Goal: Complete application form

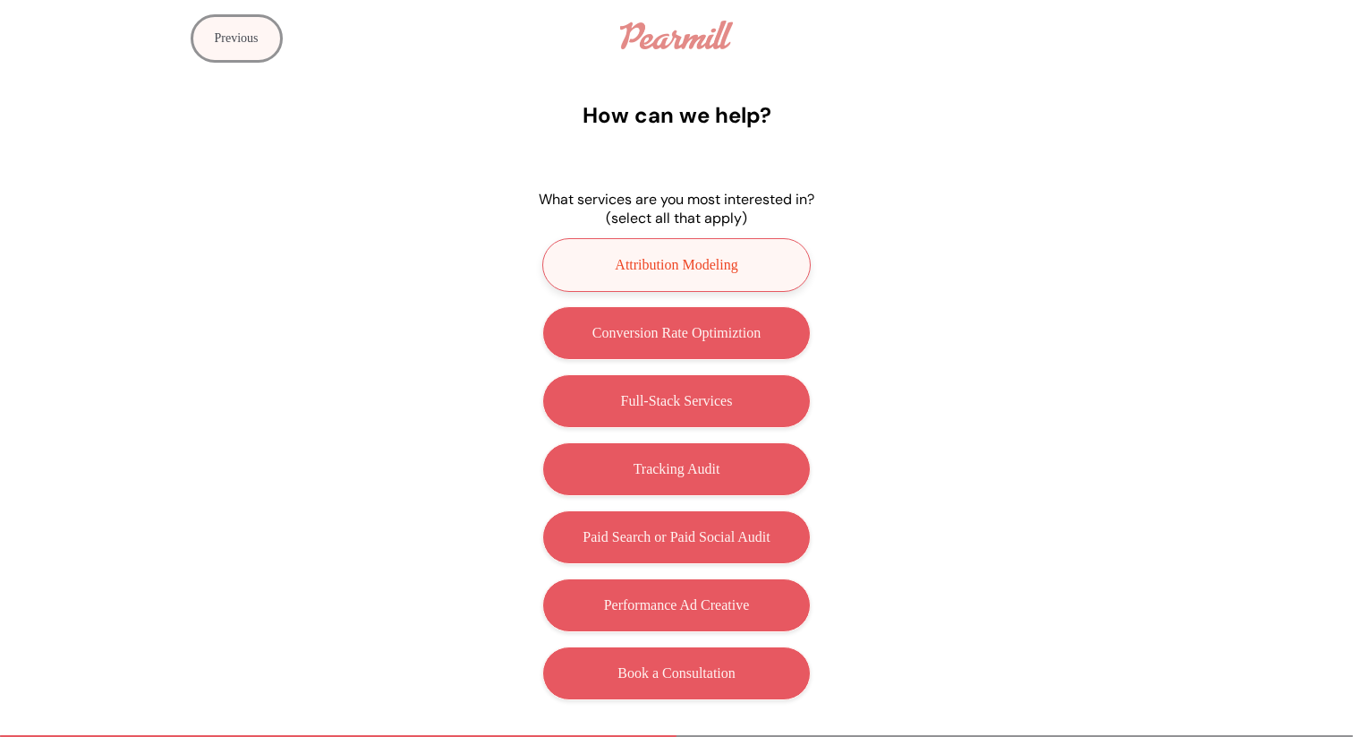
click at [720, 263] on p "Attribution Modeling" at bounding box center [676, 265] width 123 height 16
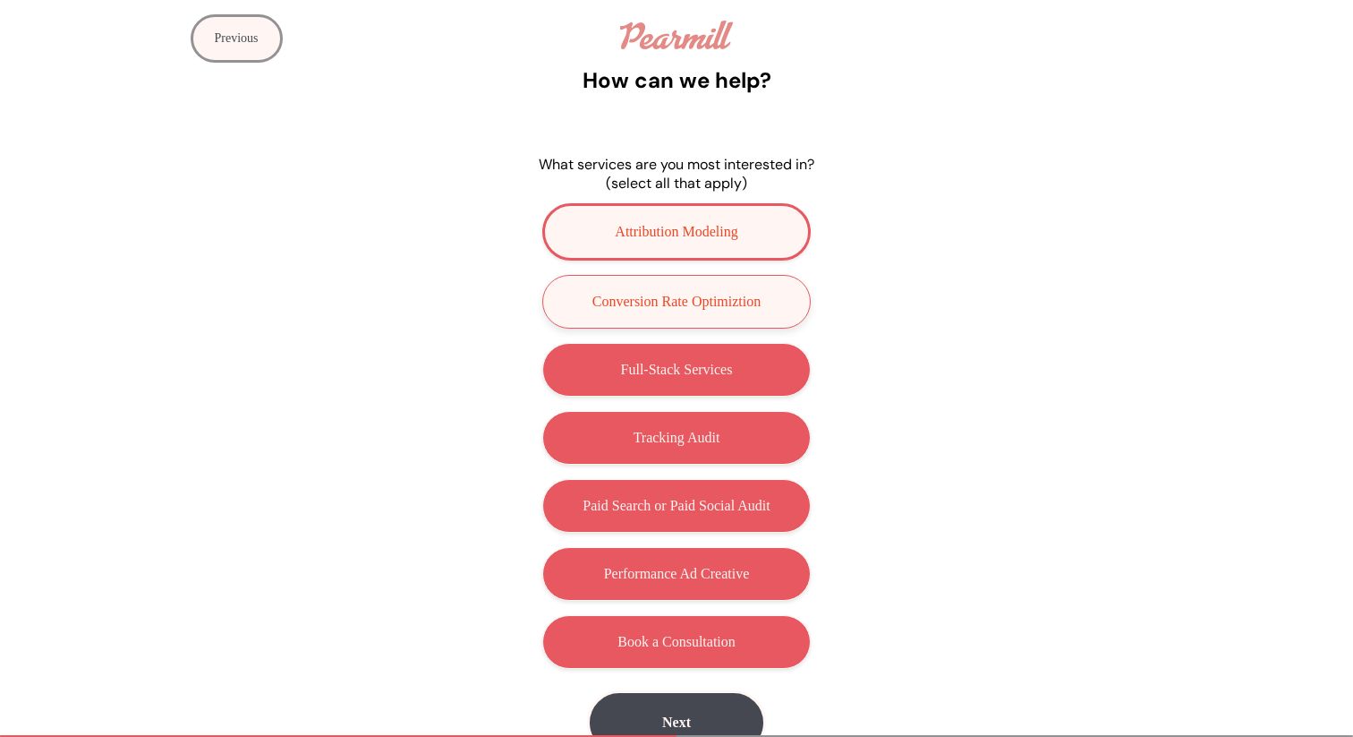
scroll to position [57, 0]
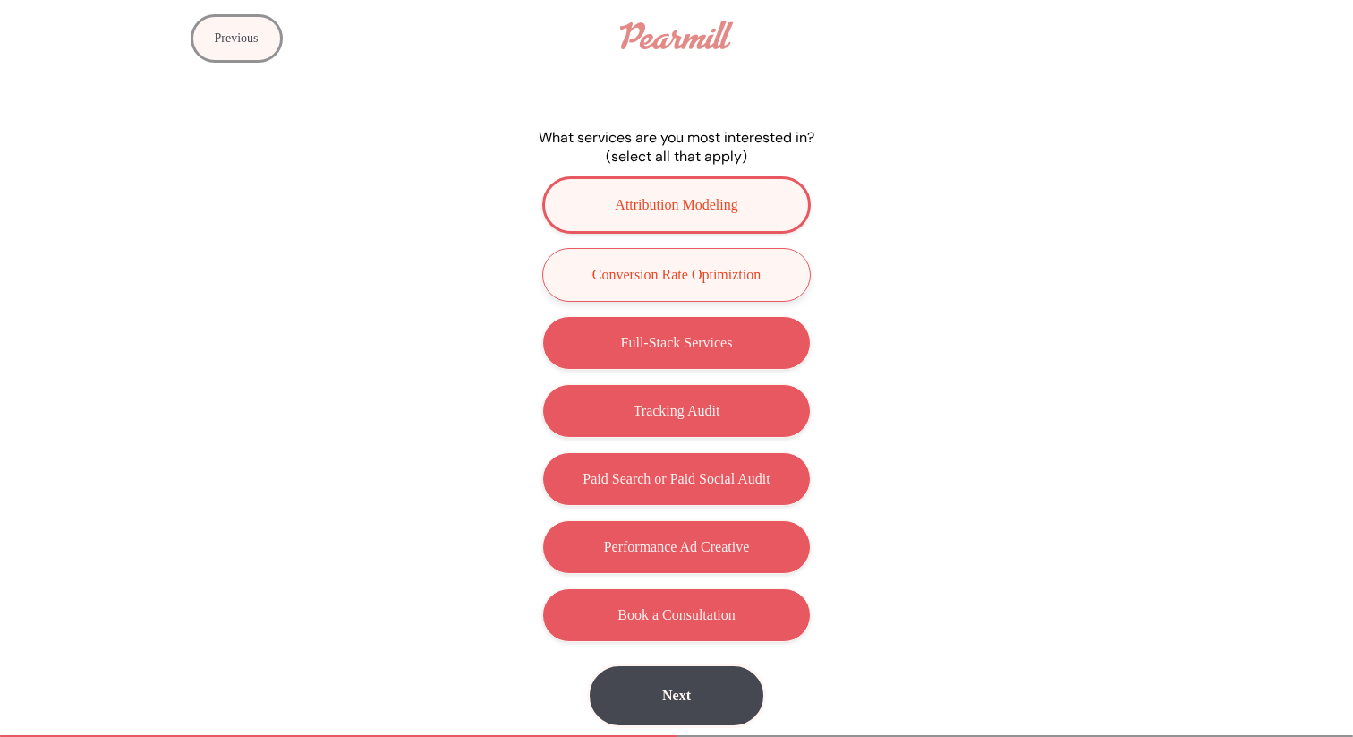
click at [711, 291] on button "Conversion Rate Optimiztion" at bounding box center [676, 275] width 268 height 54
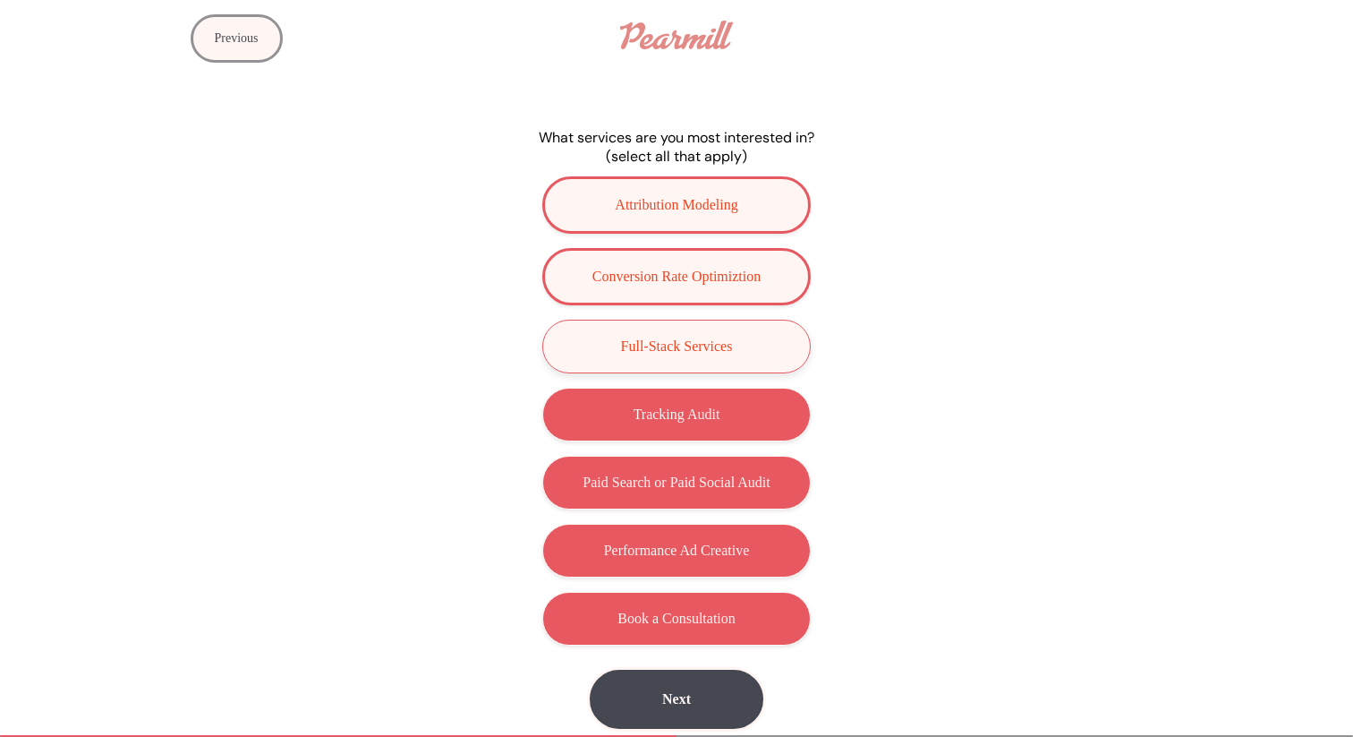
click at [720, 344] on p "Full-Stack Services" at bounding box center [677, 346] width 112 height 16
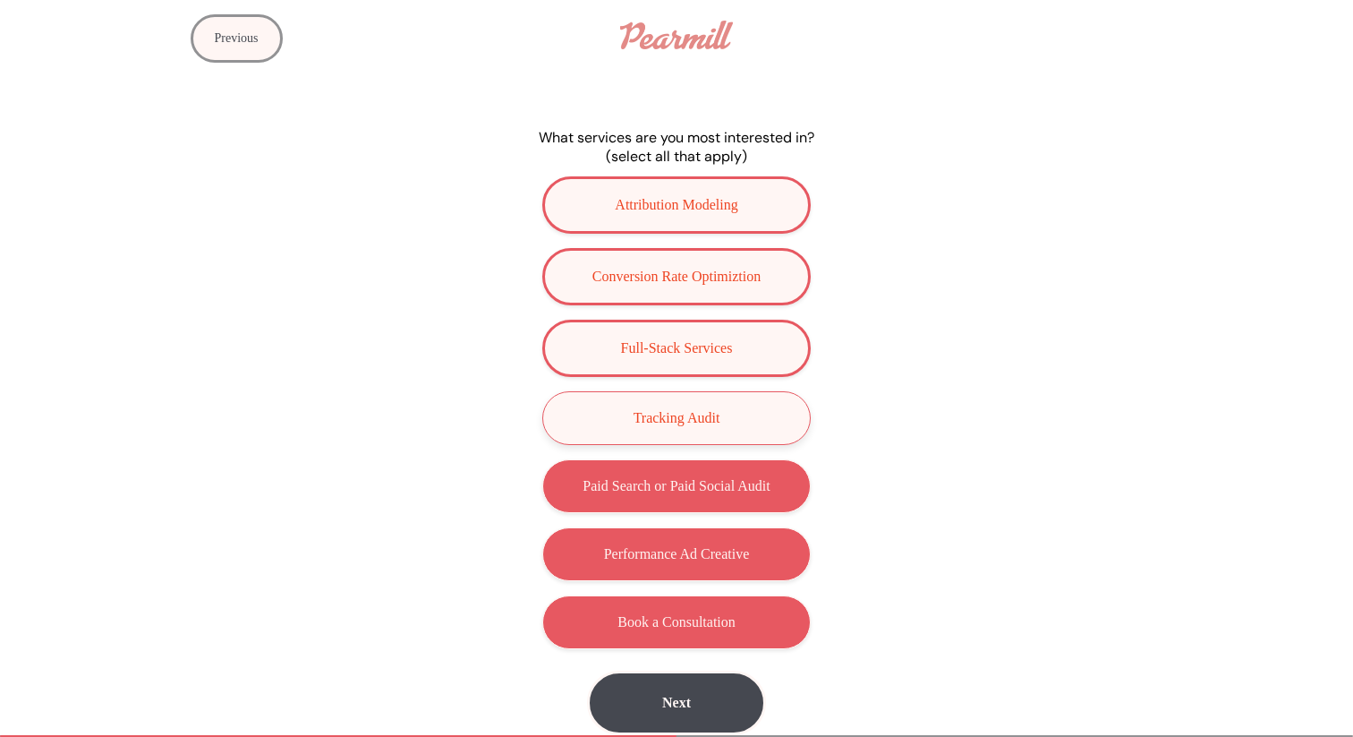
click at [702, 410] on p "Tracking Audit" at bounding box center [677, 418] width 87 height 16
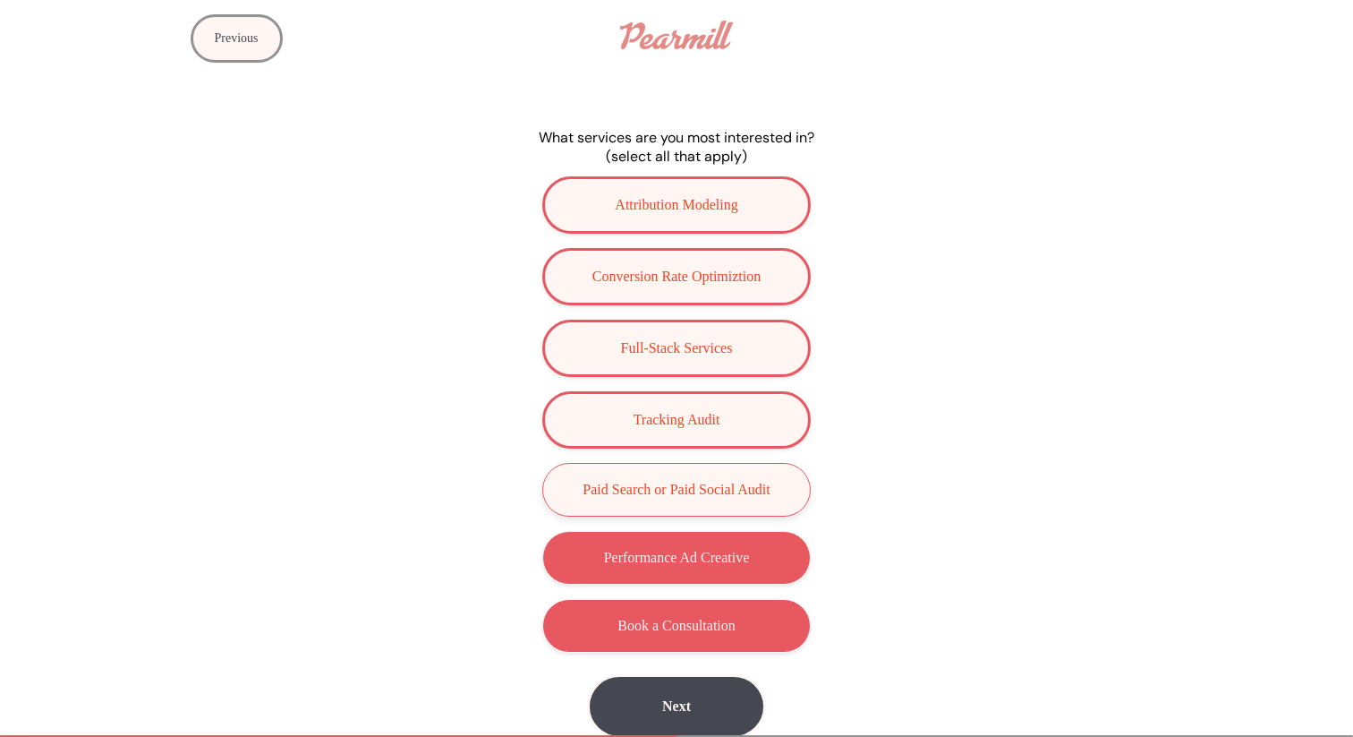
click at [686, 487] on p "Paid Search or Paid Social Audit" at bounding box center [676, 489] width 187 height 16
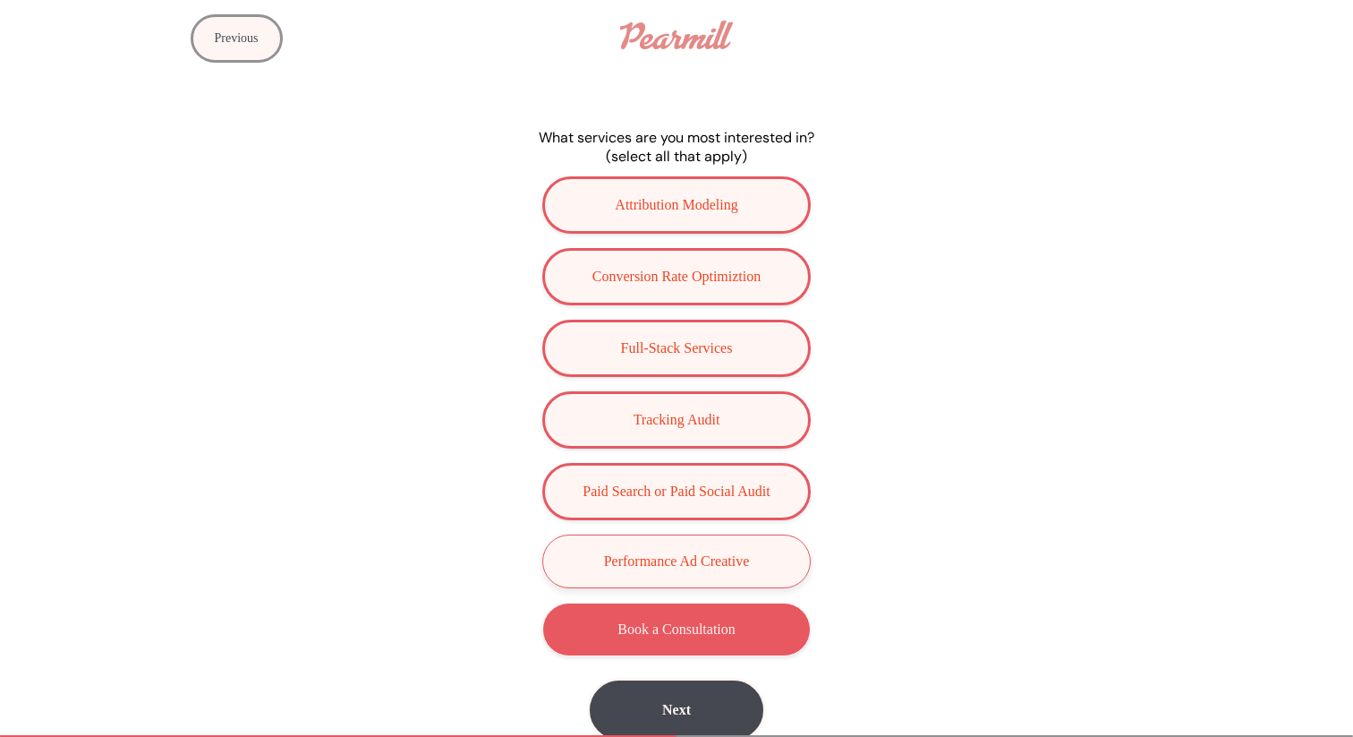
click at [691, 574] on button "Performance Ad Creative" at bounding box center [676, 561] width 268 height 54
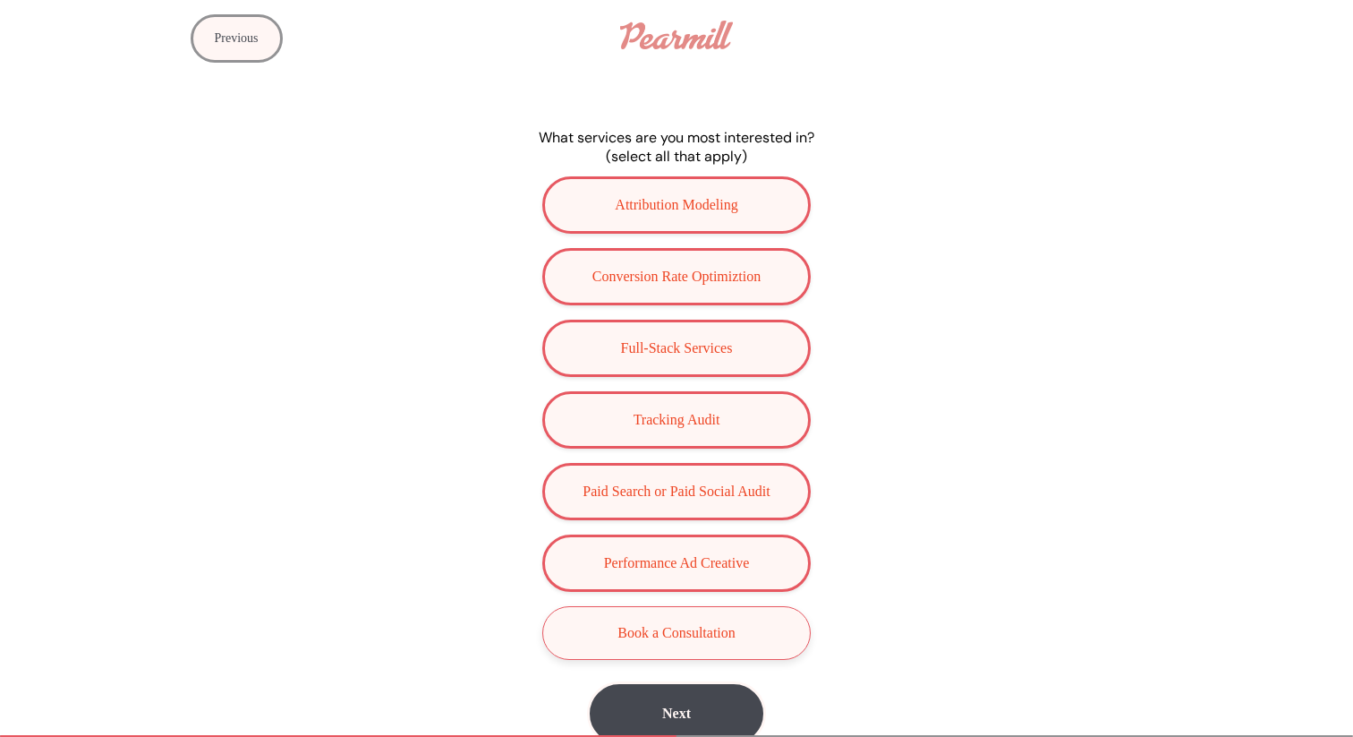
click at [699, 639] on p "Book a Consultation" at bounding box center [677, 633] width 118 height 16
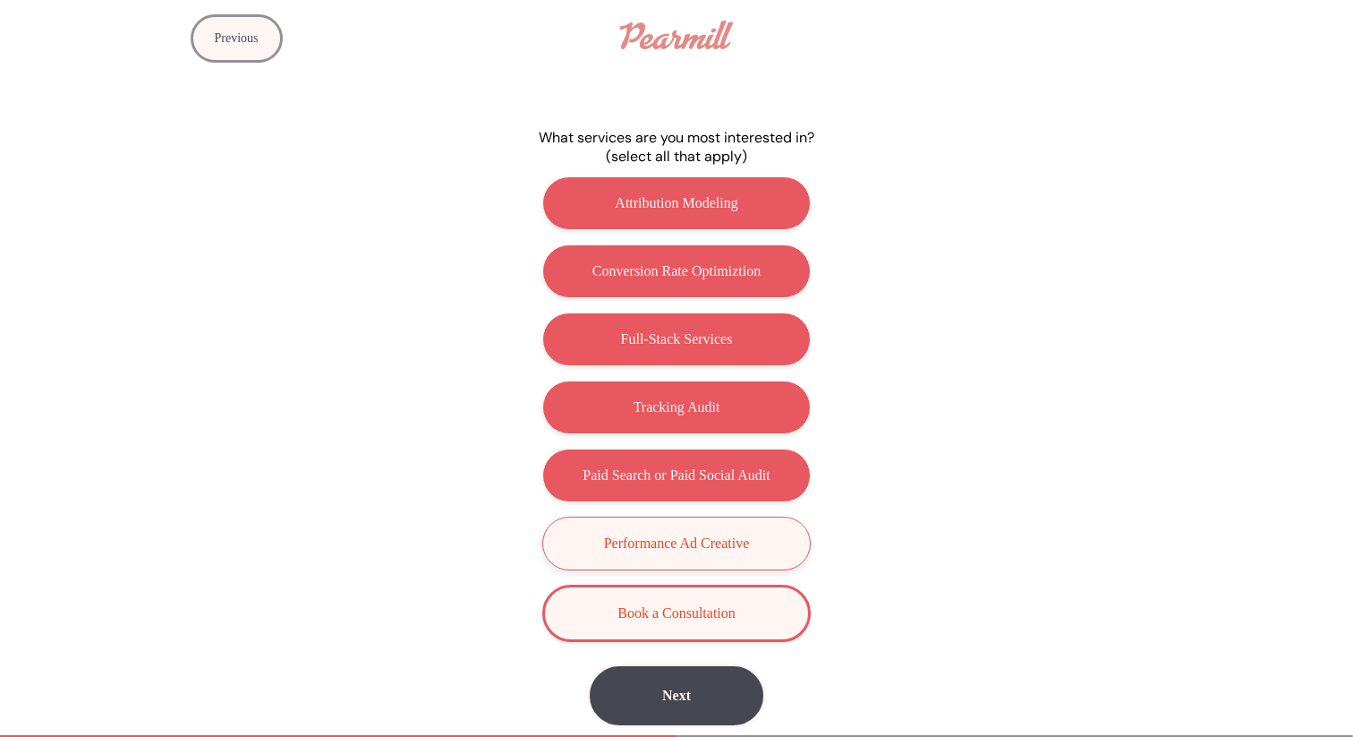
click at [688, 554] on button "Performance Ad Creative" at bounding box center [676, 543] width 268 height 54
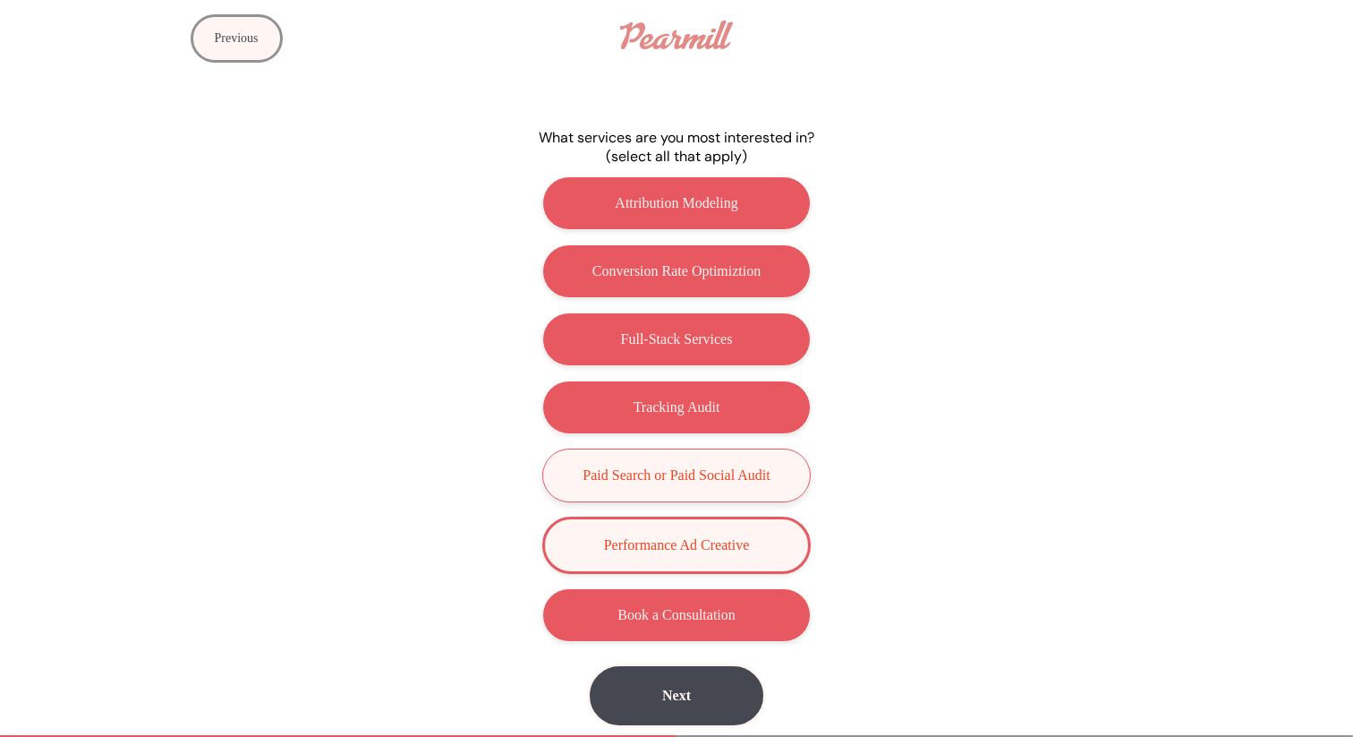
click at [692, 486] on button "Paid Search or Paid Social Audit" at bounding box center [676, 475] width 268 height 54
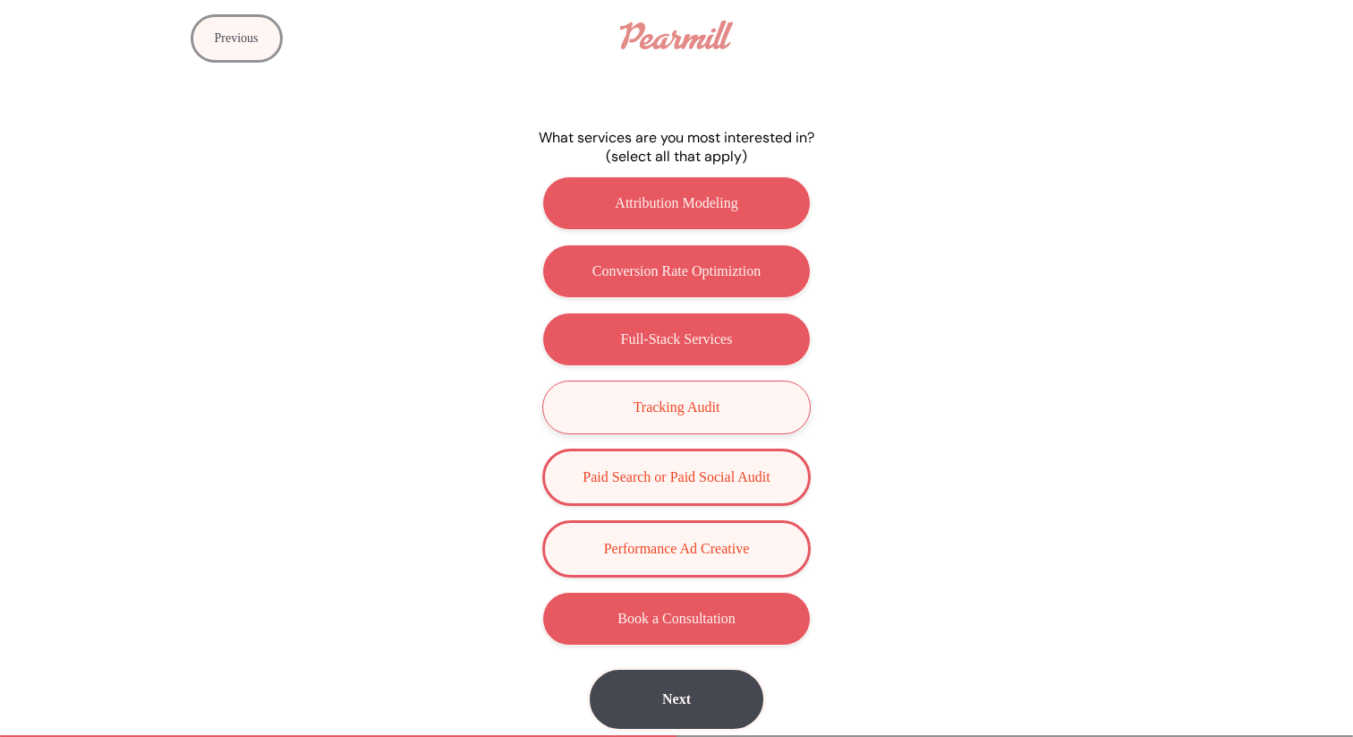
click at [710, 383] on button "Tracking Audit" at bounding box center [676, 407] width 268 height 54
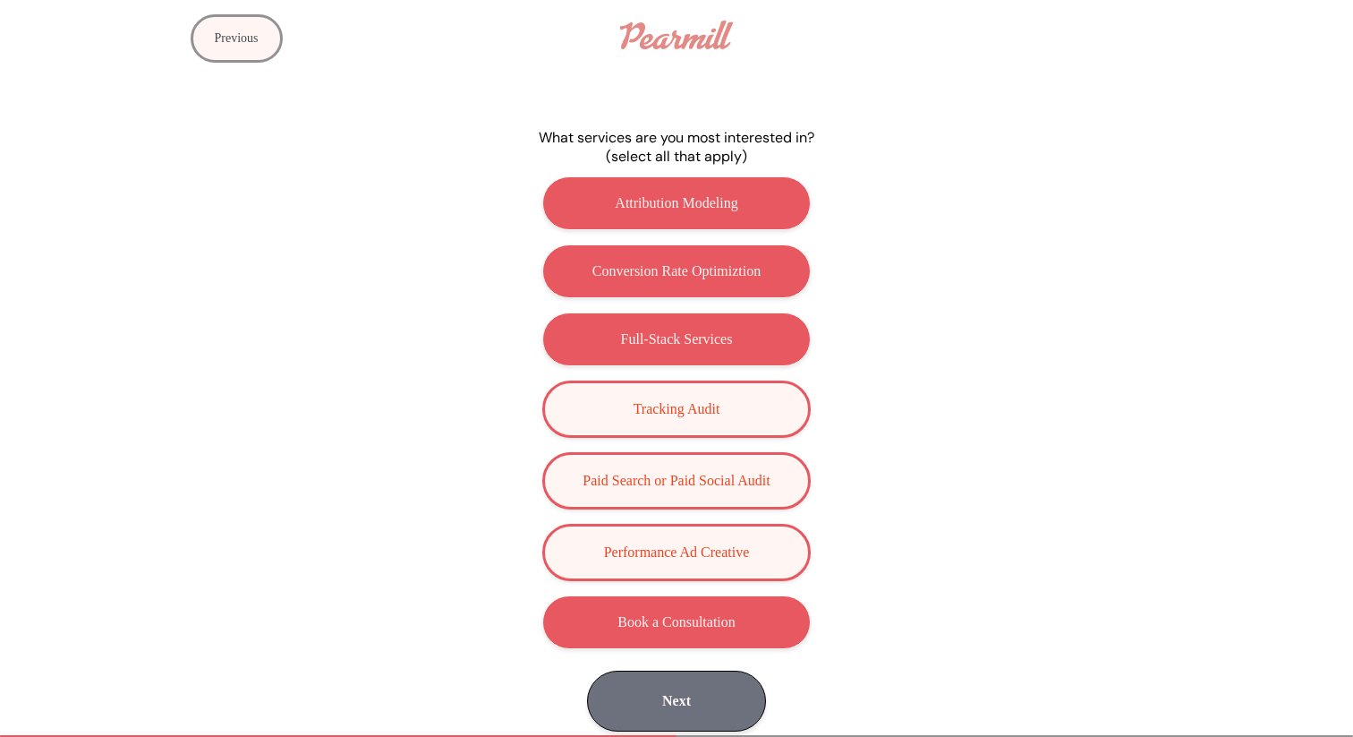
click at [709, 691] on button "Next" at bounding box center [676, 700] width 179 height 61
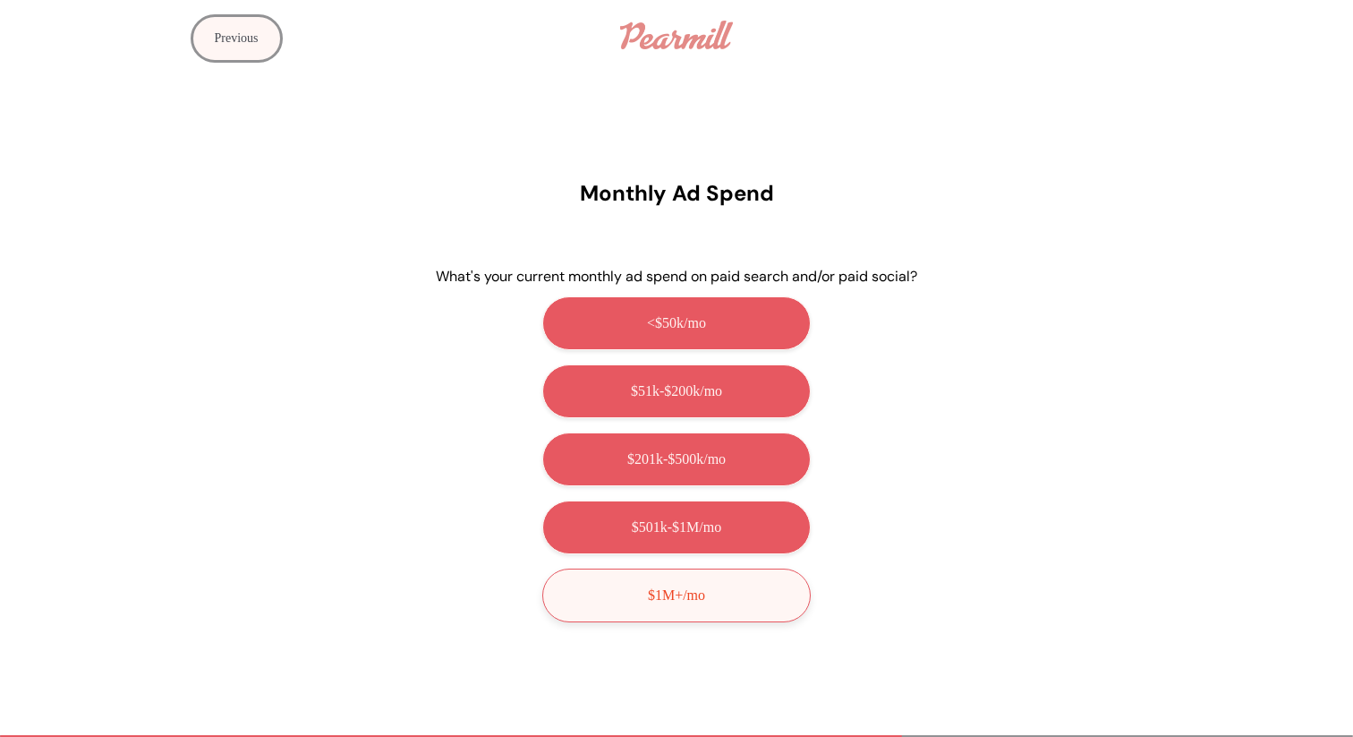
click at [716, 578] on button "$1M+/mo" at bounding box center [676, 595] width 268 height 54
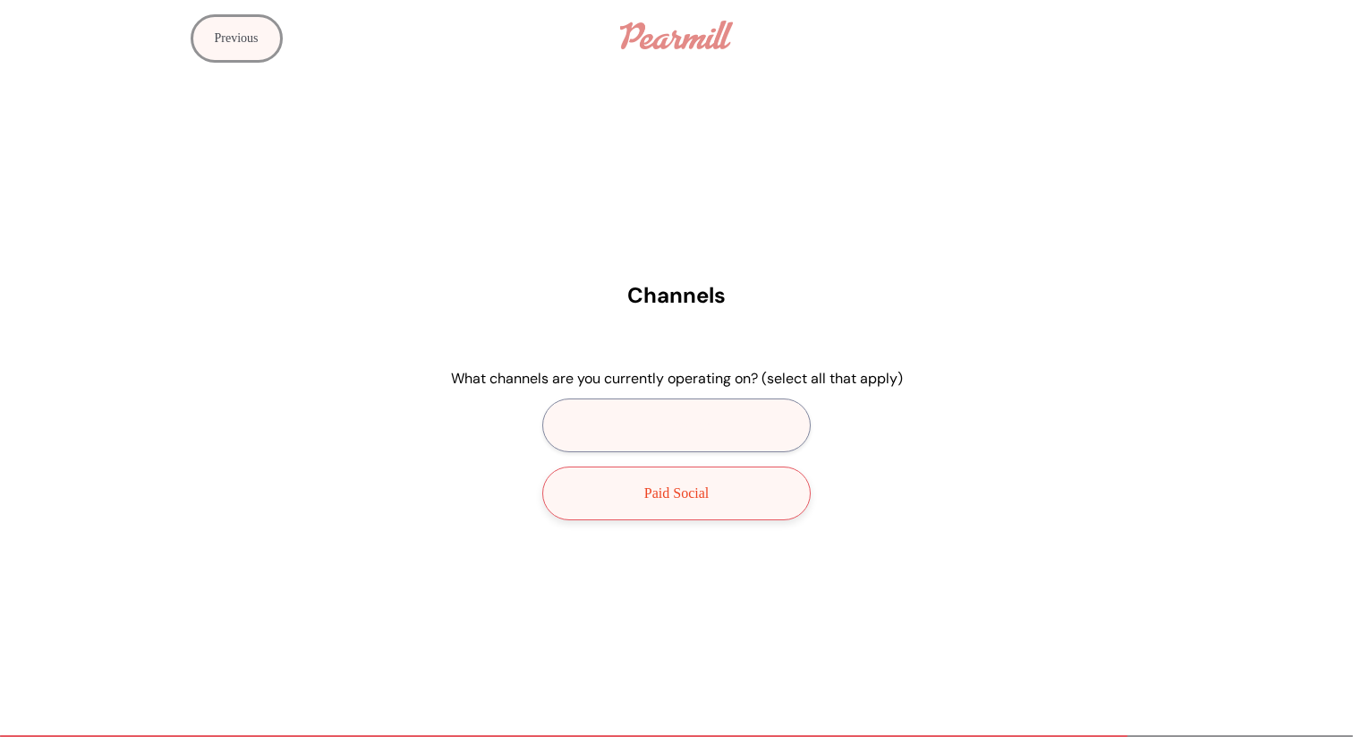
drag, startPoint x: 677, startPoint y: 434, endPoint x: 640, endPoint y: 478, distance: 57.2
click at [640, 478] on div "Paid Search Paid Social" at bounding box center [677, 459] width 716 height 136
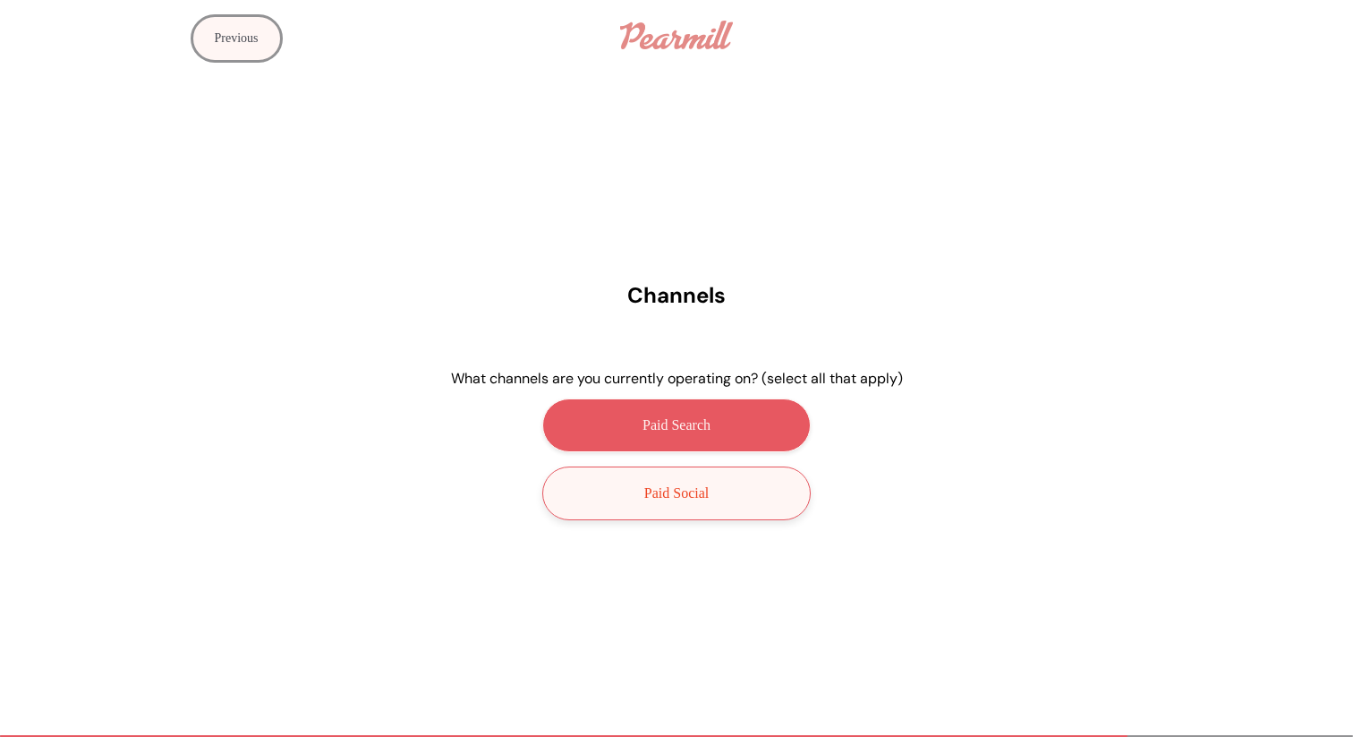
click at [639, 479] on button "Paid Social" at bounding box center [676, 493] width 268 height 54
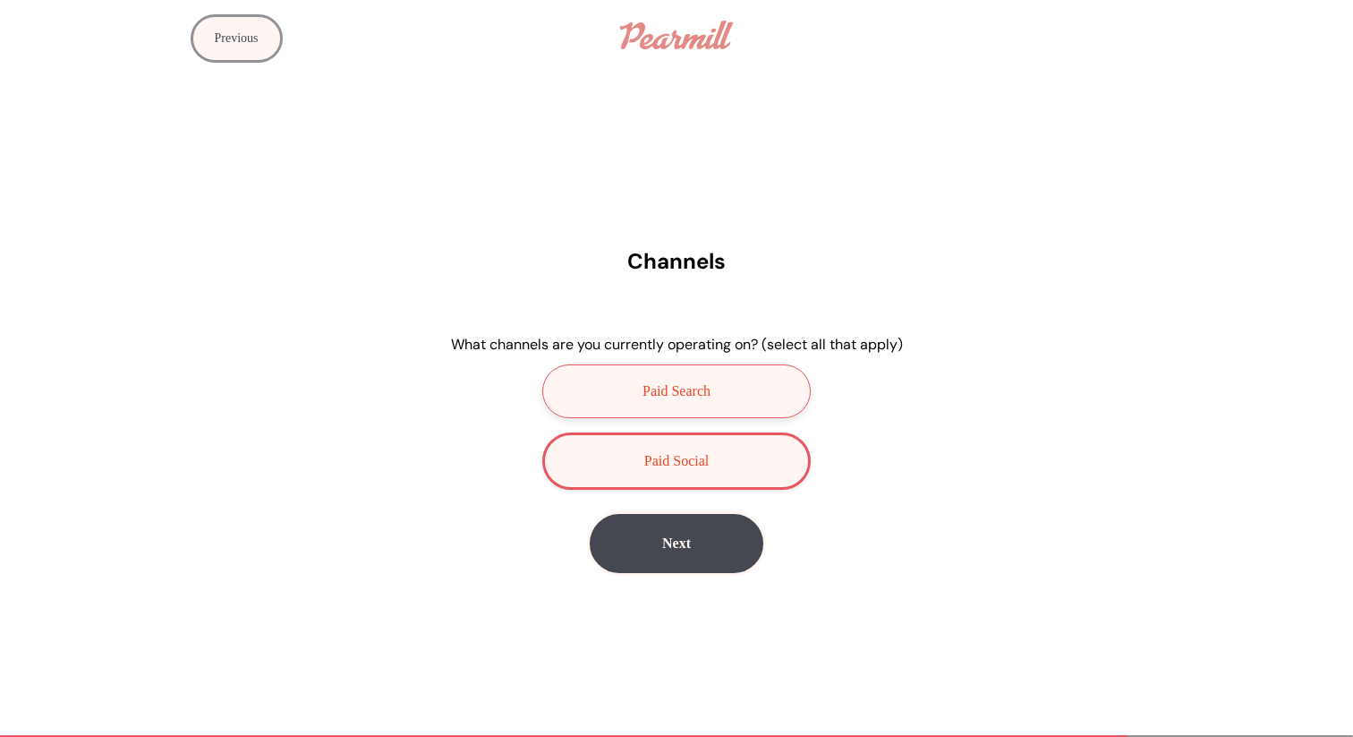
click at [677, 396] on p "Paid Search" at bounding box center [677, 391] width 68 height 16
click at [680, 482] on button "Paid Social" at bounding box center [676, 462] width 268 height 57
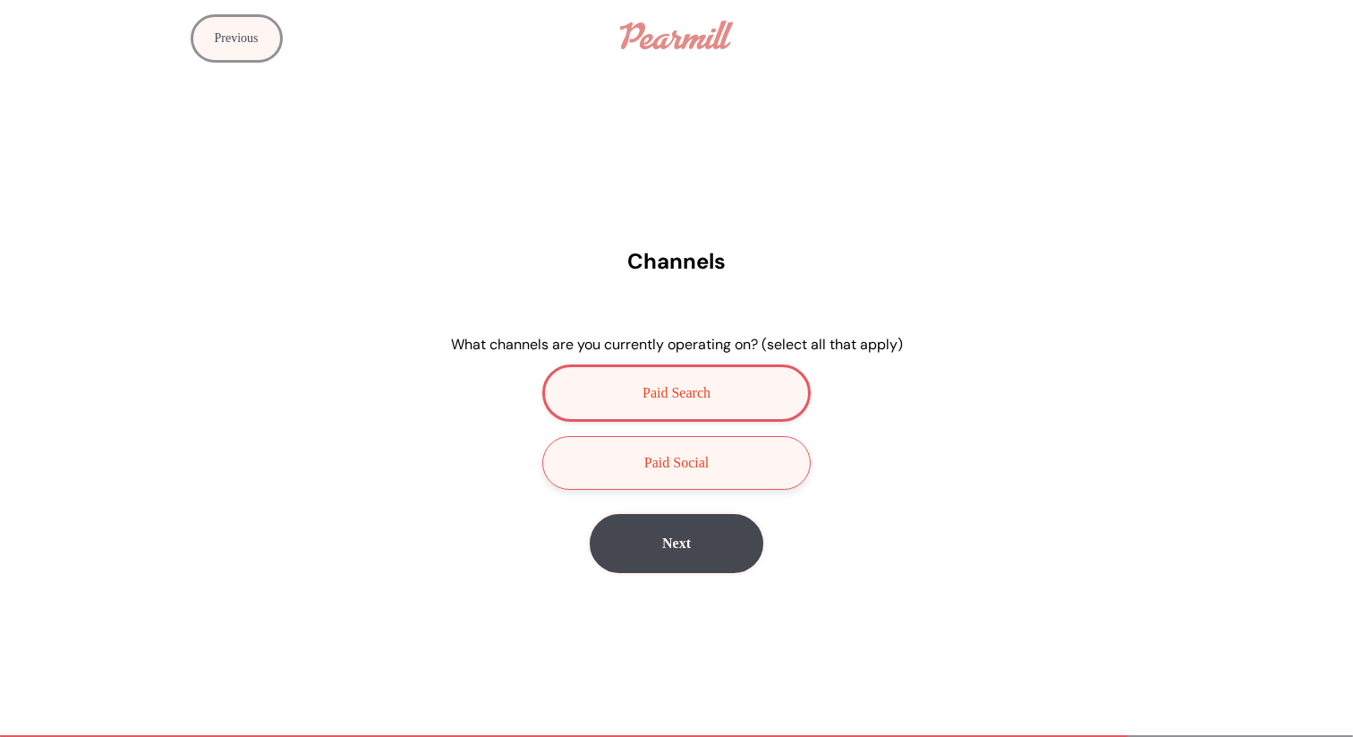
click at [697, 462] on p "Paid Social" at bounding box center [676, 463] width 64 height 16
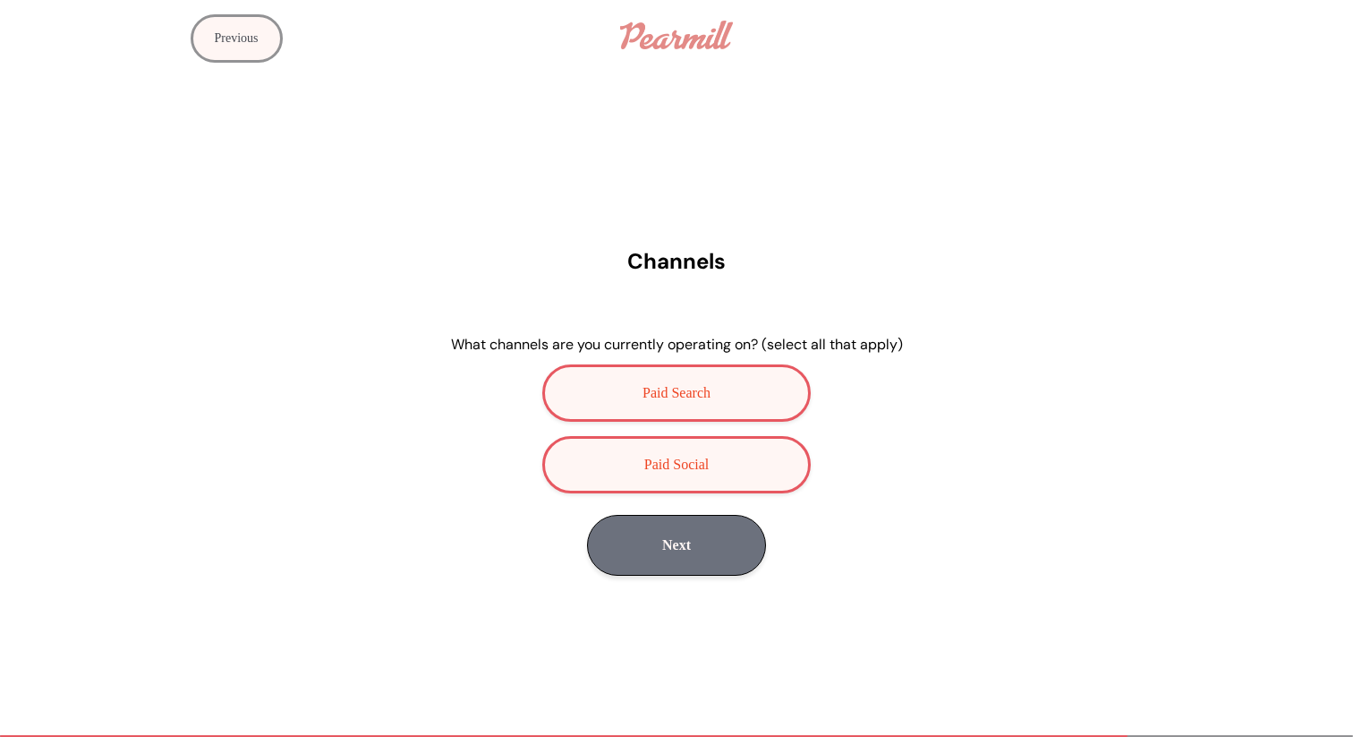
click at [687, 549] on button "Next" at bounding box center [676, 545] width 179 height 61
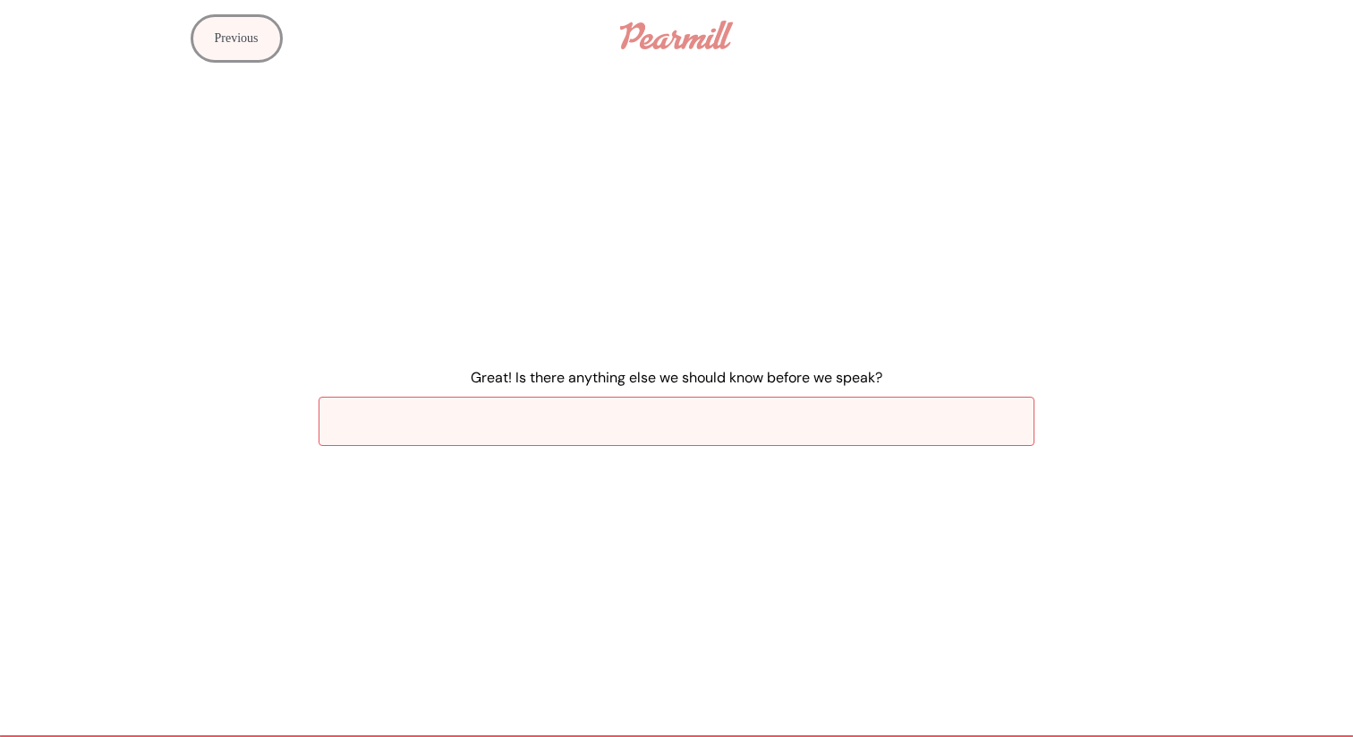
click at [707, 416] on input "Great! Is there anything else we should know before we speak?" at bounding box center [677, 420] width 716 height 49
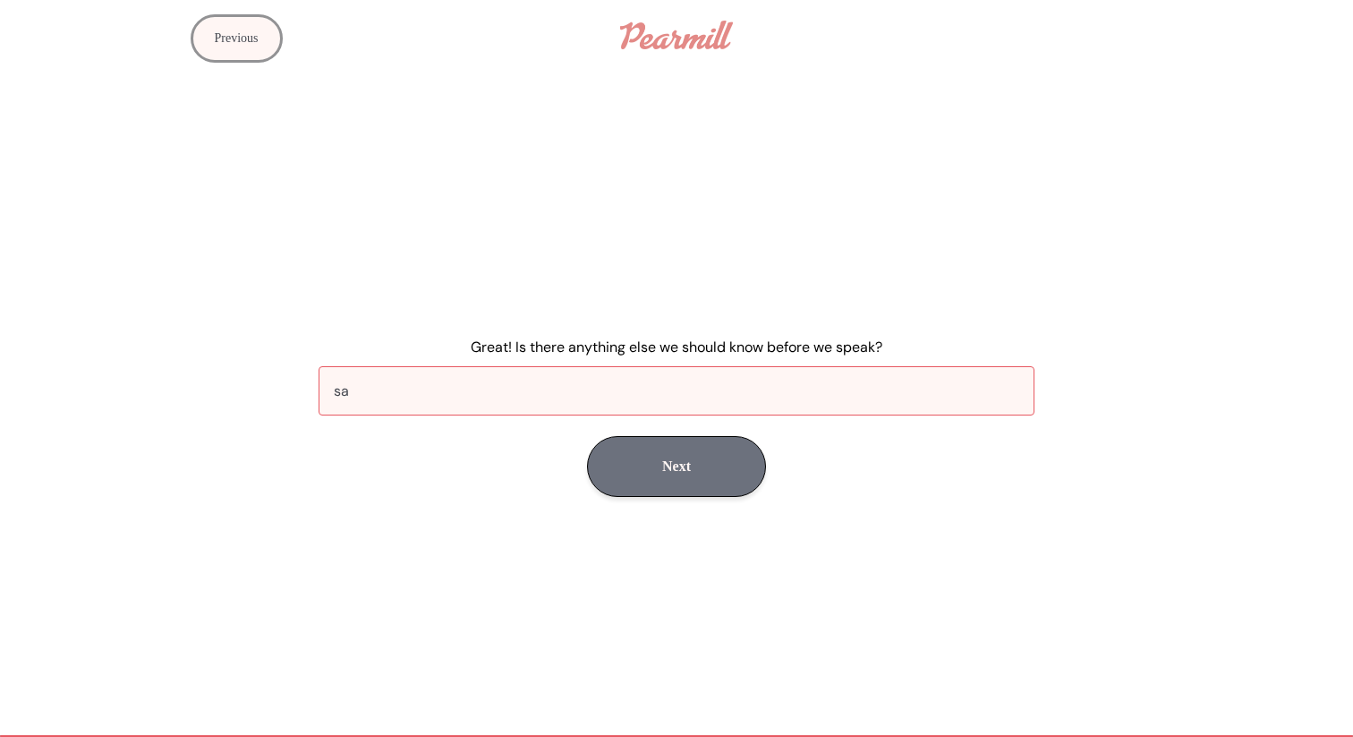
type input "sa"
click at [740, 442] on button "Next" at bounding box center [676, 466] width 179 height 61
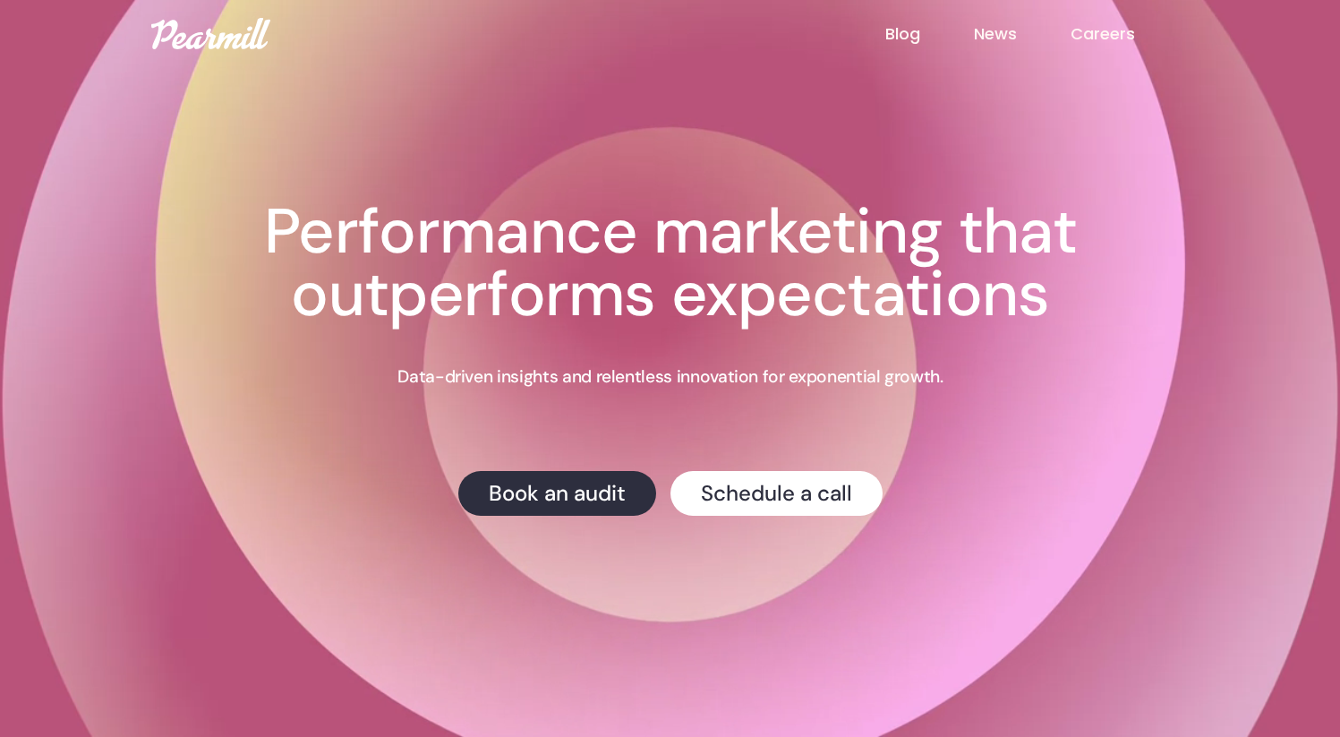
click at [687, 216] on h1 "Performance marketing that outperforms expectations" at bounding box center [670, 262] width 1002 height 125
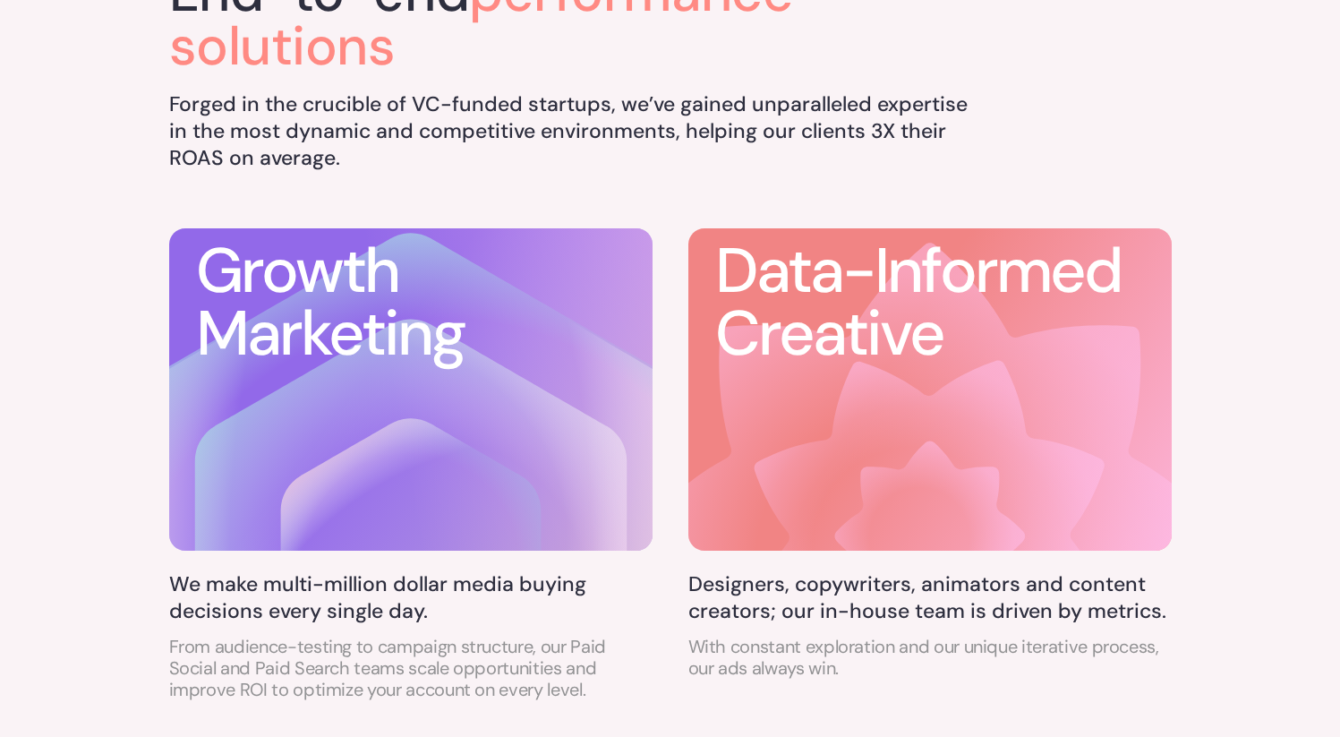
scroll to position [984, 0]
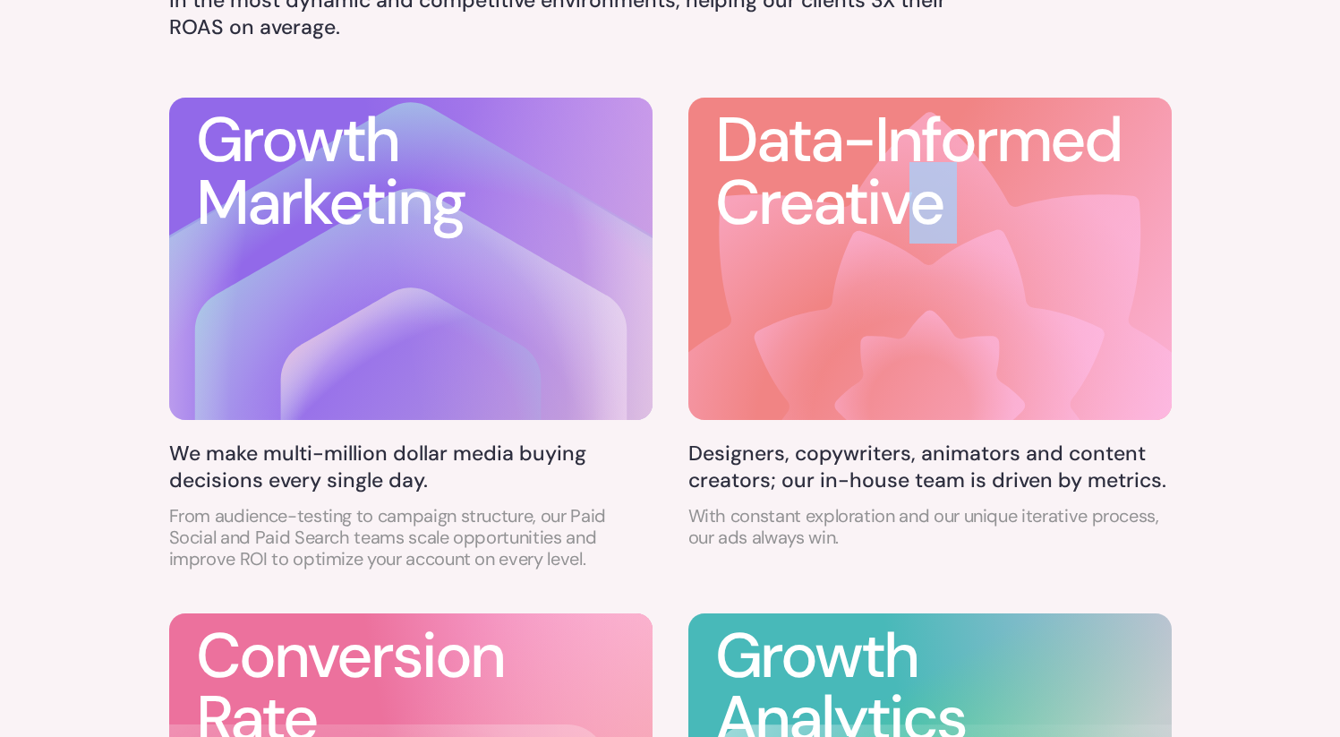
drag, startPoint x: 912, startPoint y: 203, endPoint x: 723, endPoint y: 249, distance: 194.3
click at [723, 249] on div "Data-Informed Creative" at bounding box center [929, 259] width 483 height 328
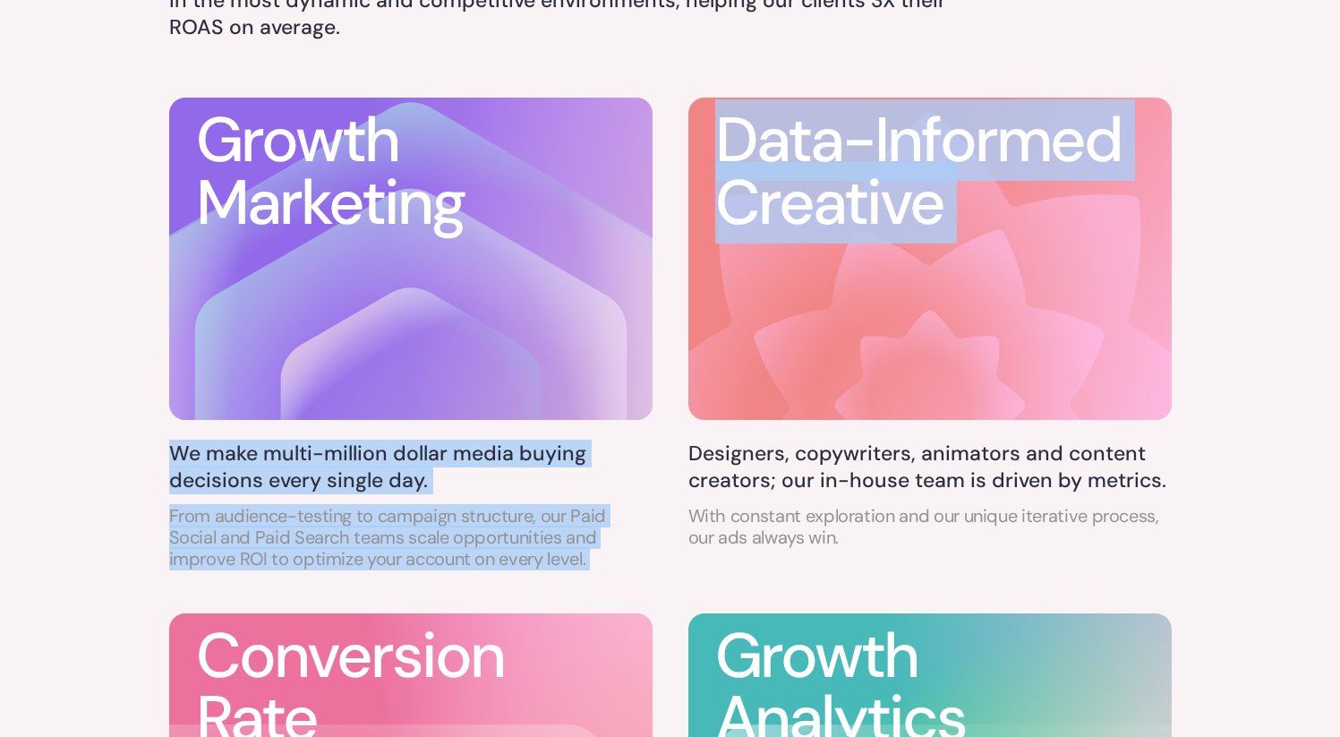
drag, startPoint x: 785, startPoint y: 276, endPoint x: 666, endPoint y: 311, distance: 124.0
click at [647, 311] on div "Growth Marketing We make multi-million dollar media buying decisions every sing…" at bounding box center [670, 583] width 1002 height 977
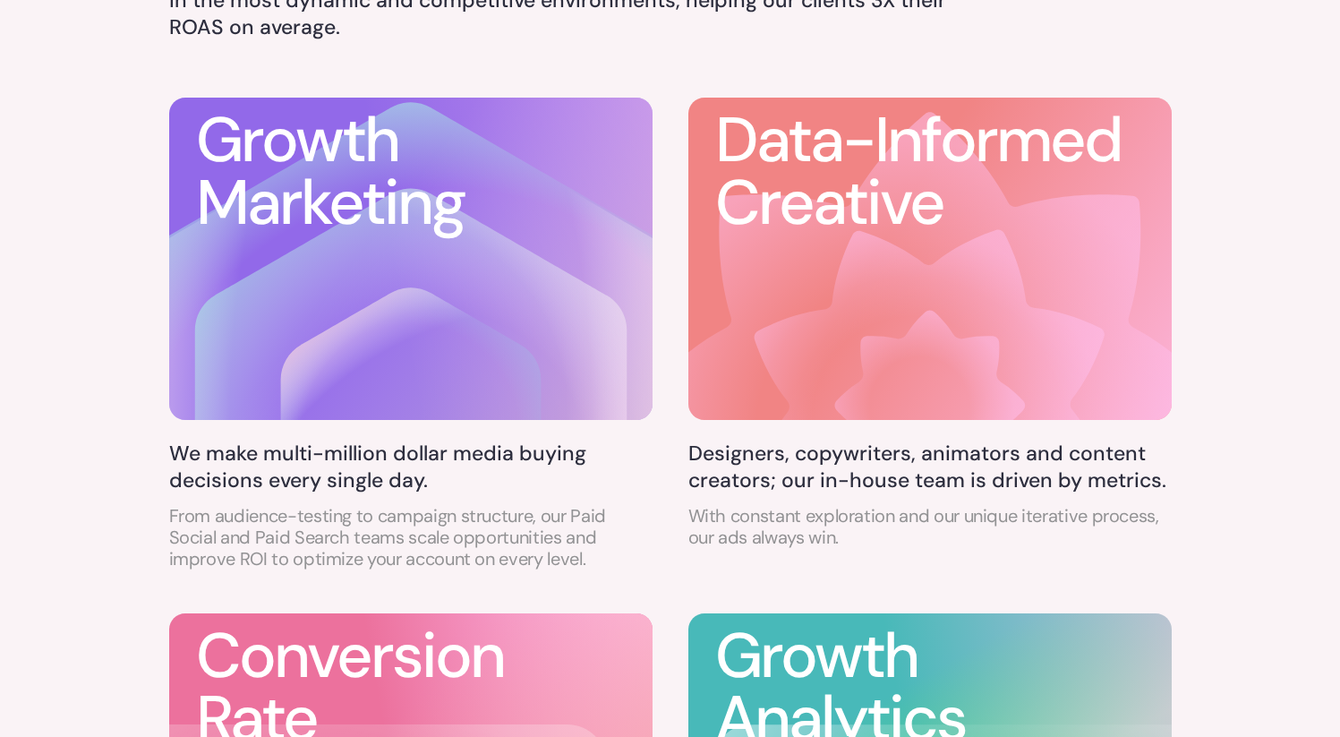
drag, startPoint x: 824, startPoint y: 327, endPoint x: 792, endPoint y: 333, distance: 32.8
click at [818, 328] on icon at bounding box center [929, 404] width 351 height 351
drag, startPoint x: 951, startPoint y: 347, endPoint x: 809, endPoint y: 371, distance: 144.2
click at [809, 371] on g at bounding box center [929, 393] width 586 height 610
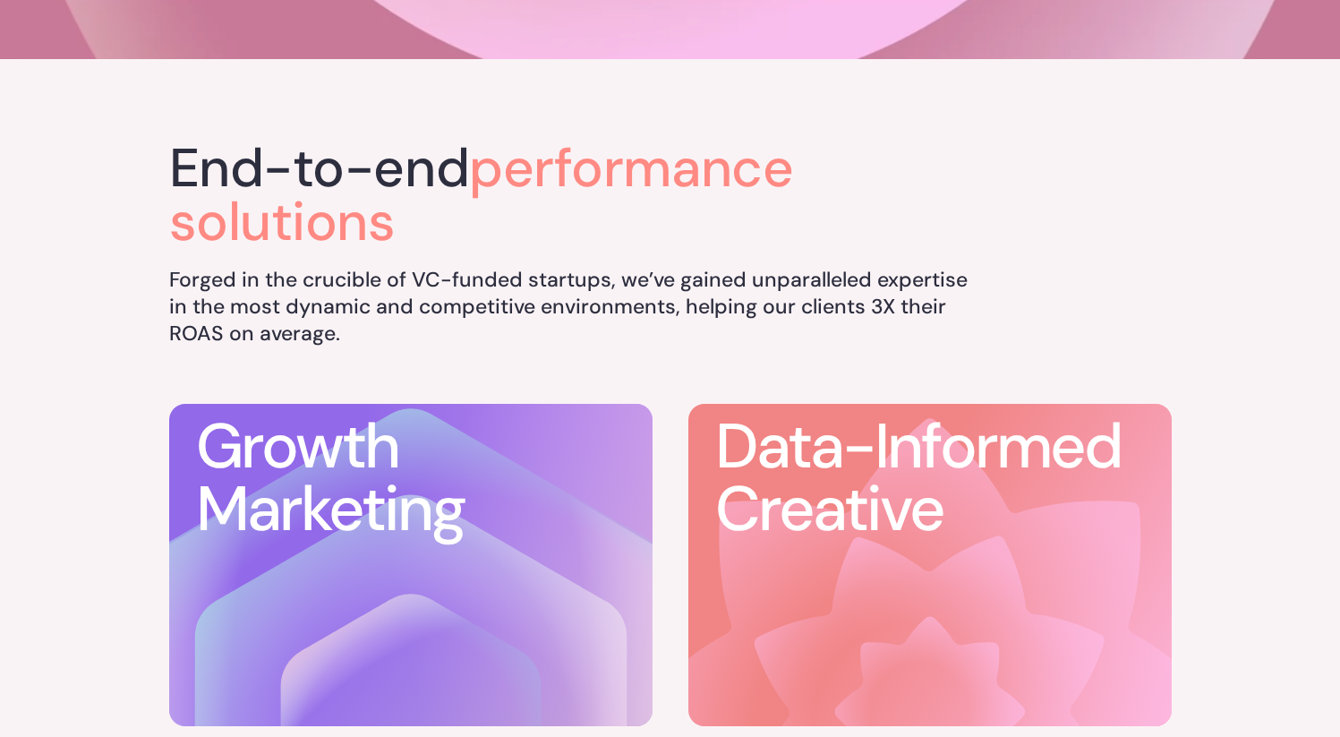
scroll to position [0, 0]
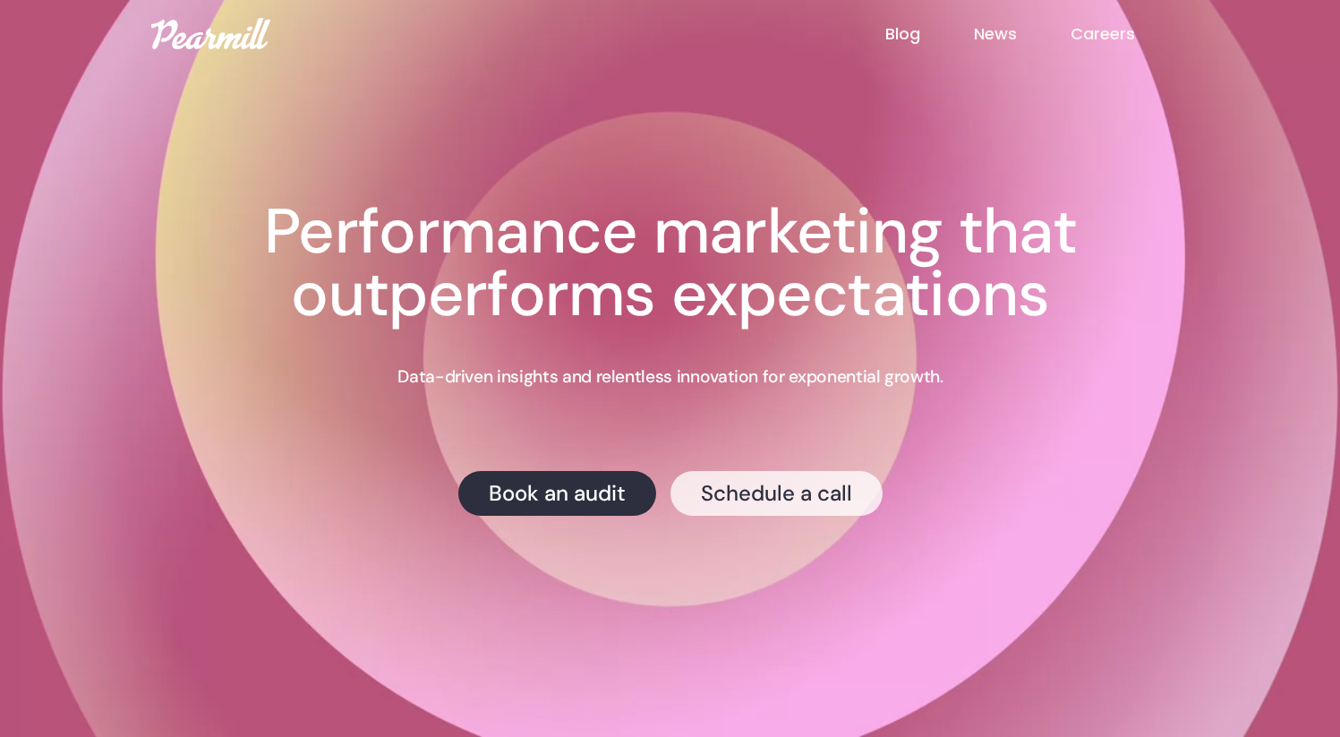
click at [740, 505] on link "Schedule a call" at bounding box center [776, 493] width 212 height 45
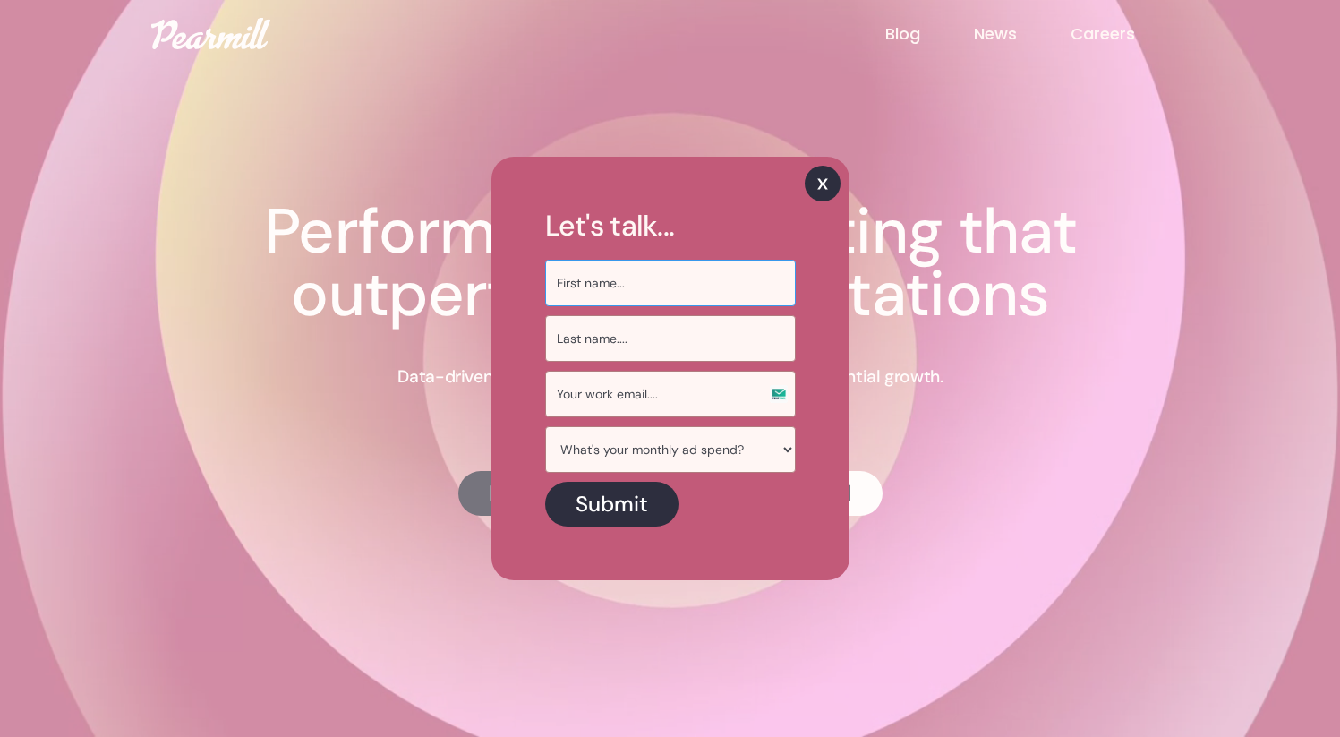
click at [717, 285] on input "Sign Up Email Form" at bounding box center [670, 283] width 251 height 47
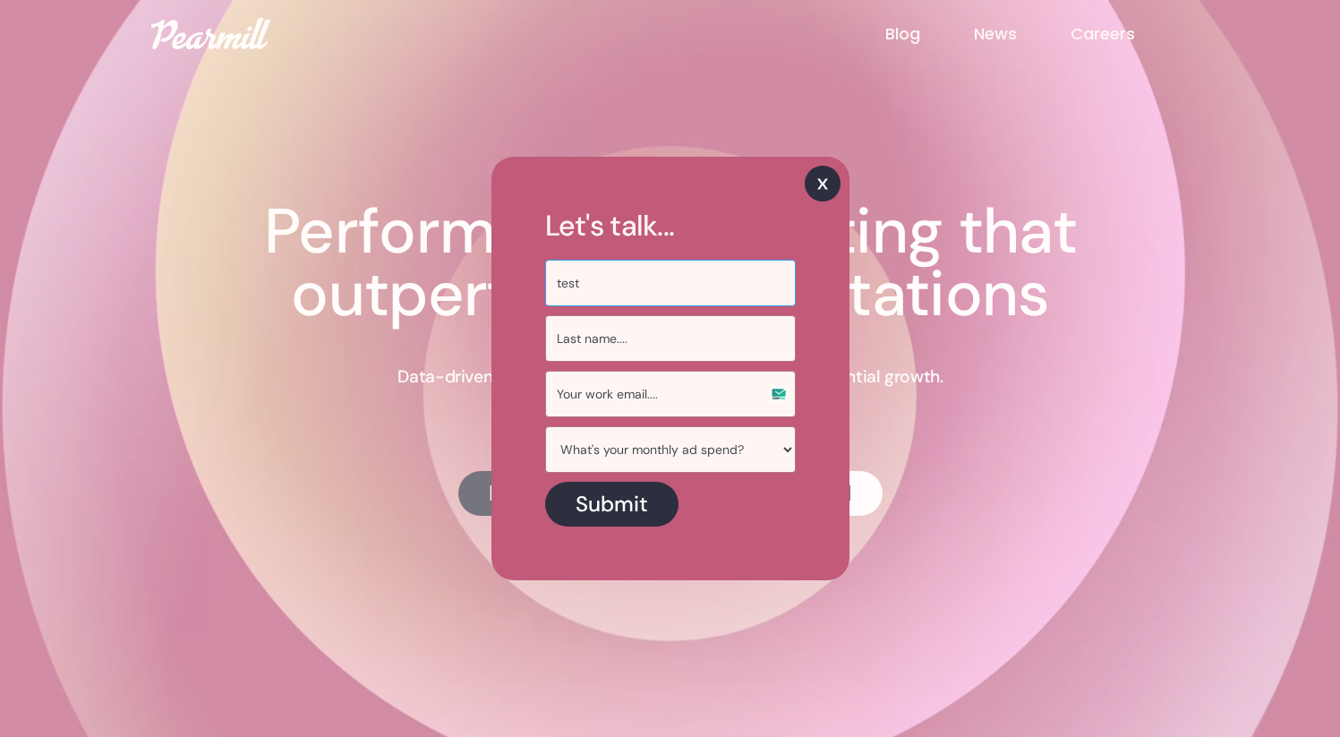
type input "test"
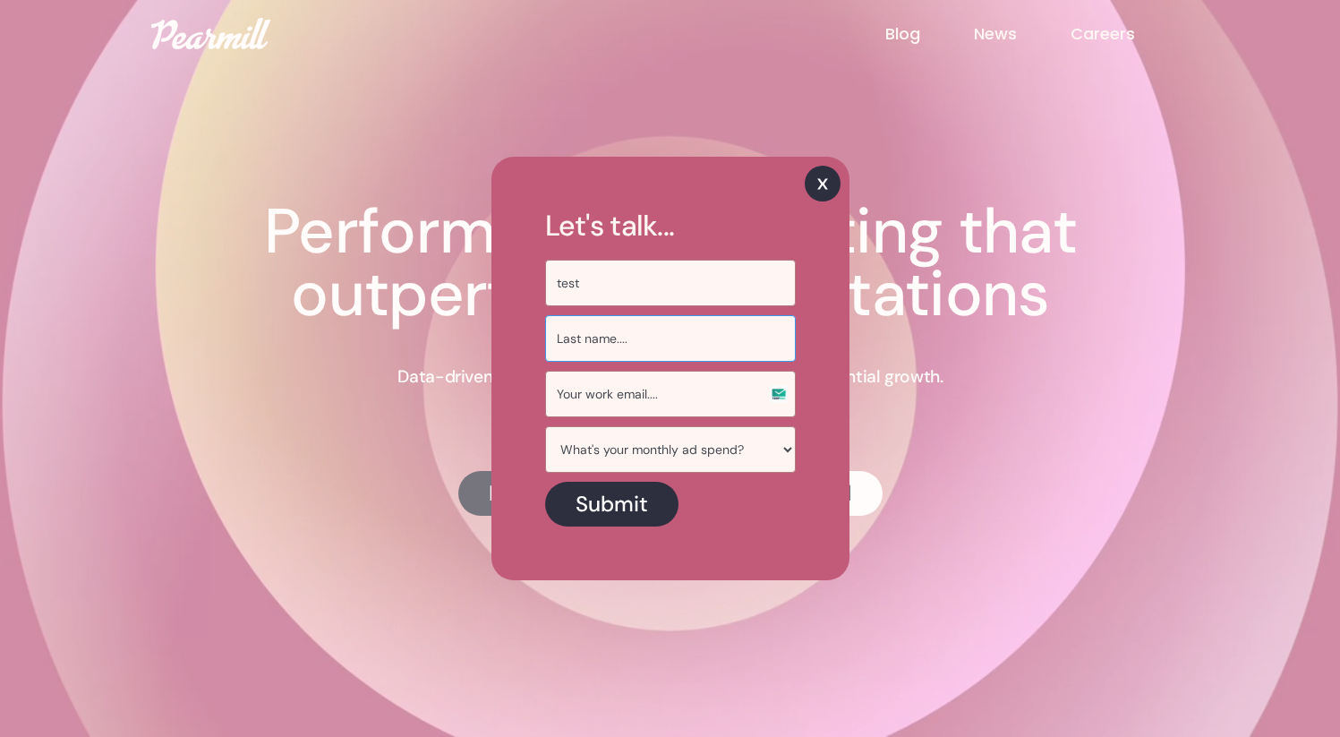
click at [694, 328] on input "Sign Up Email Form" at bounding box center [670, 338] width 251 height 47
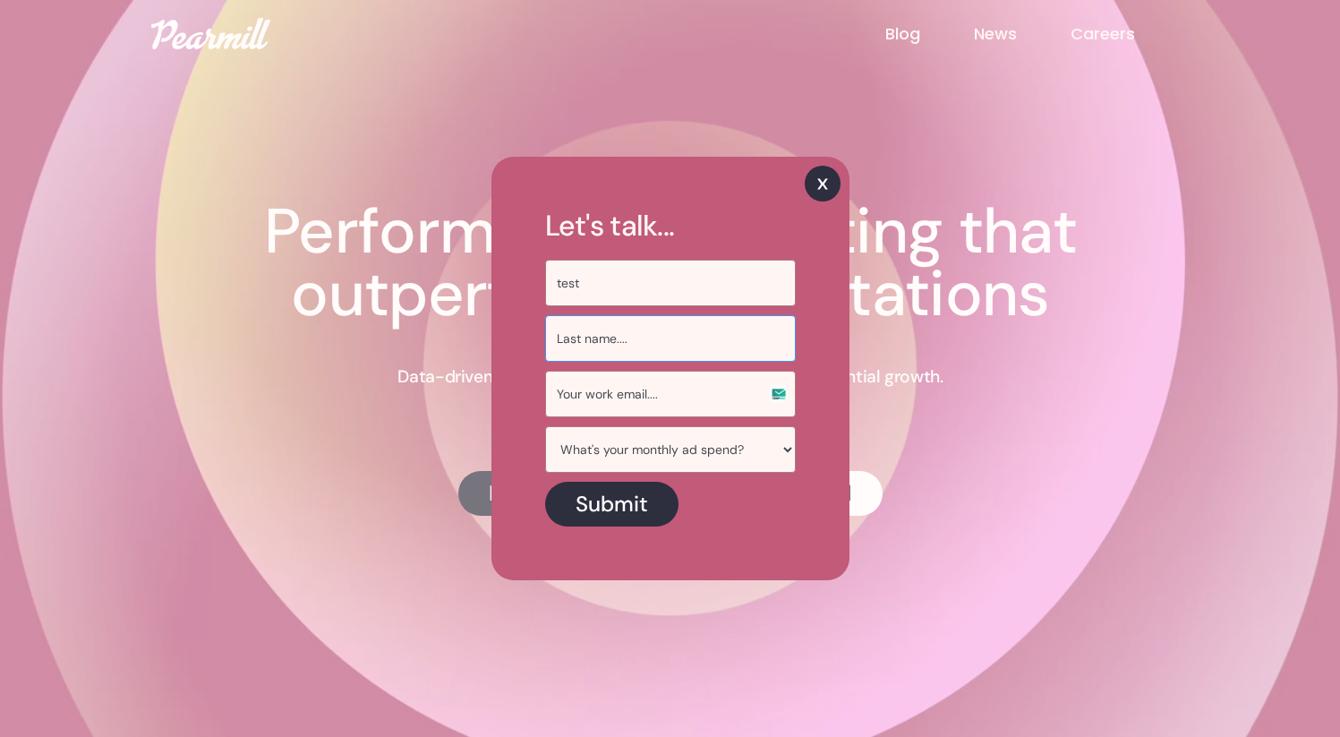
type input "AK"
type input "x@[DOMAIN_NAME]"
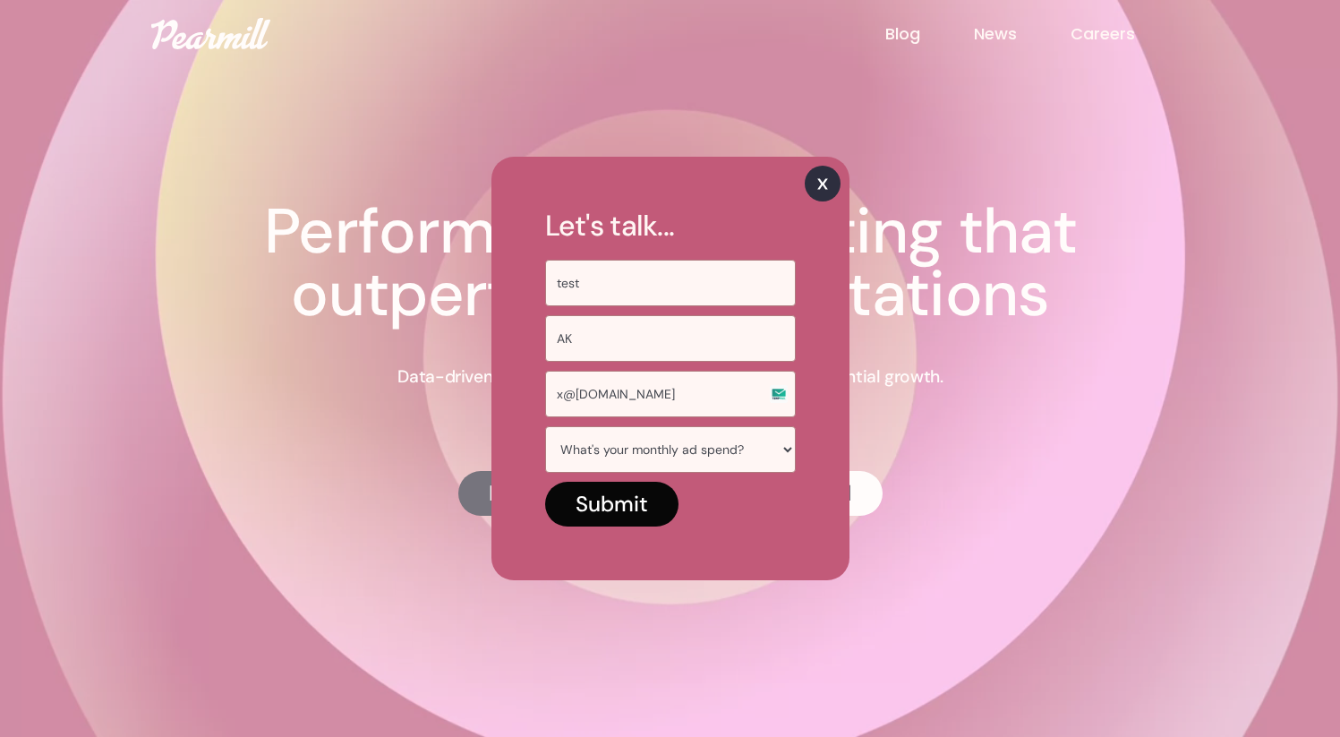
click at [633, 501] on input "Submit" at bounding box center [611, 503] width 133 height 45
click at [694, 464] on select "What's your monthly ad spend? < $50k / mo $50k-$100k / mo $100k - $500k / mo $5…" at bounding box center [670, 449] width 251 height 47
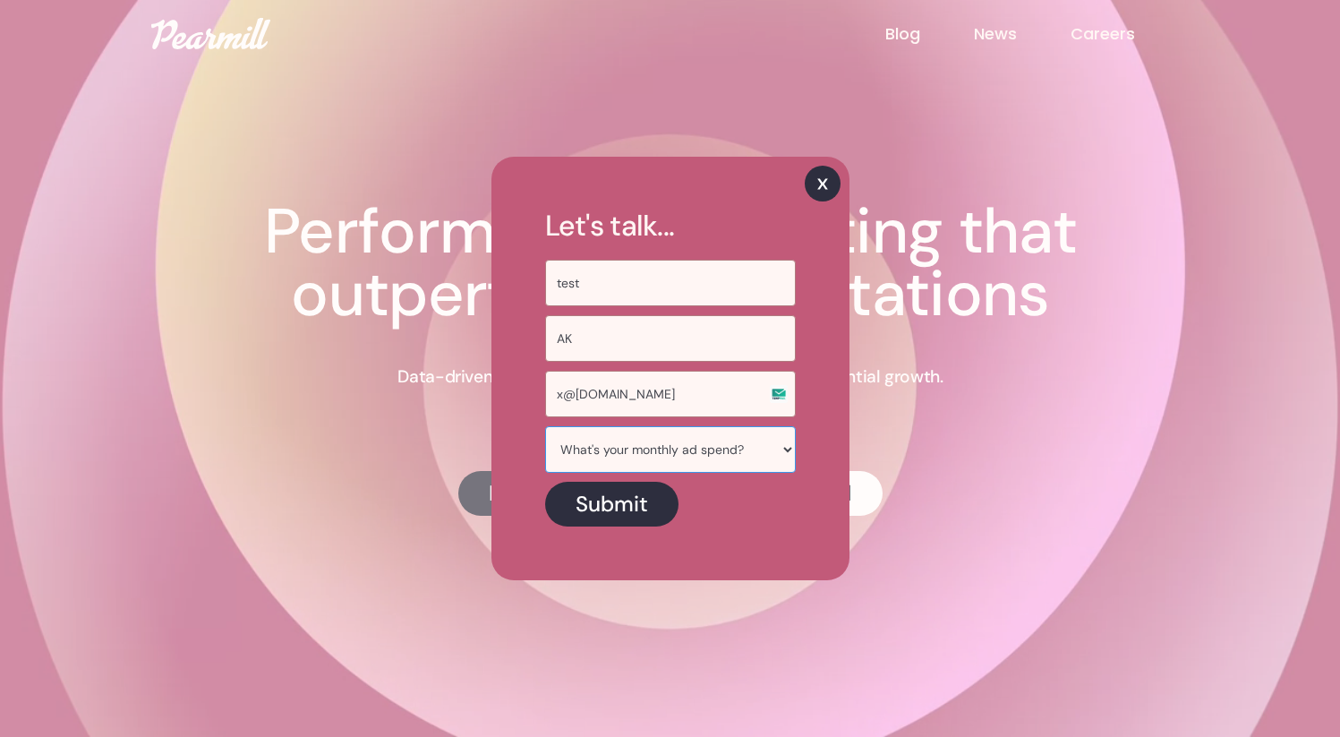
select select "$100k - $500k / mo"
click at [545, 426] on select "What's your monthly ad spend? < $50k / mo $50k-$100k / mo $100k - $500k / mo $5…" at bounding box center [670, 449] width 251 height 47
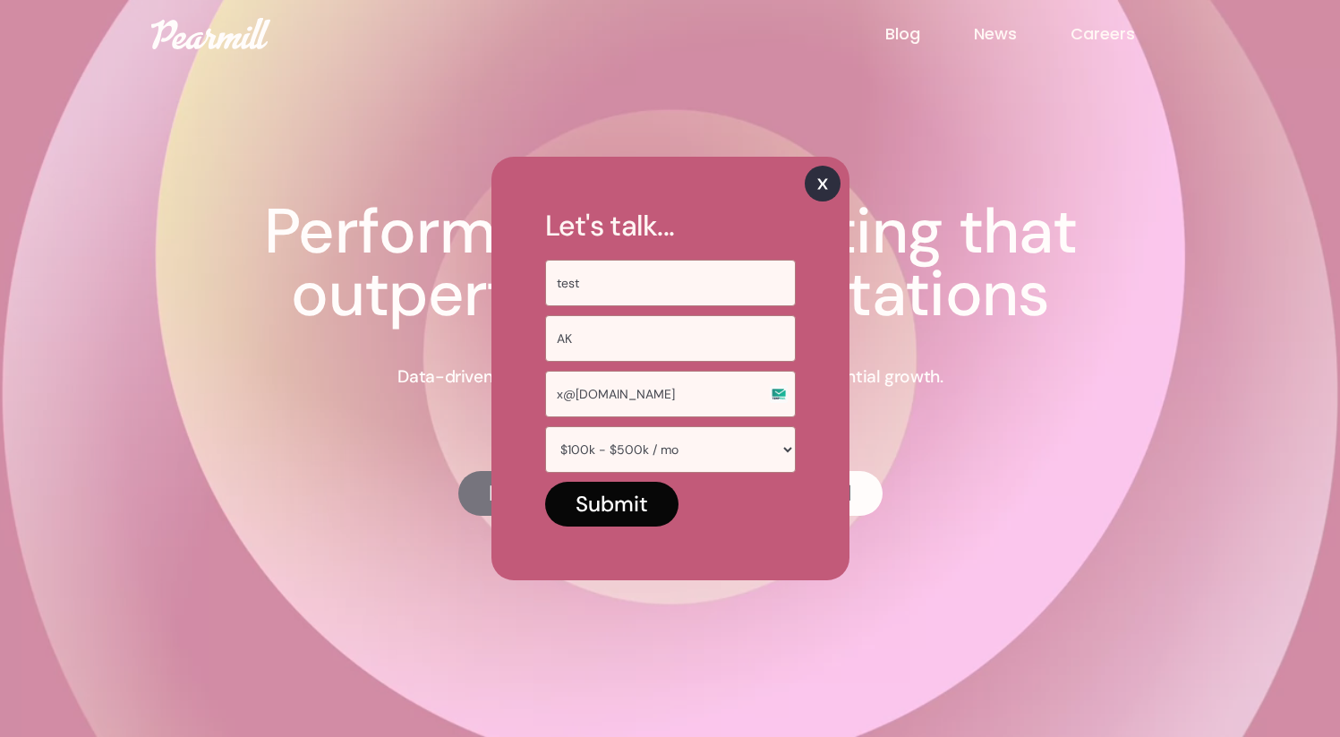
click at [616, 505] on input "Submit" at bounding box center [611, 503] width 133 height 45
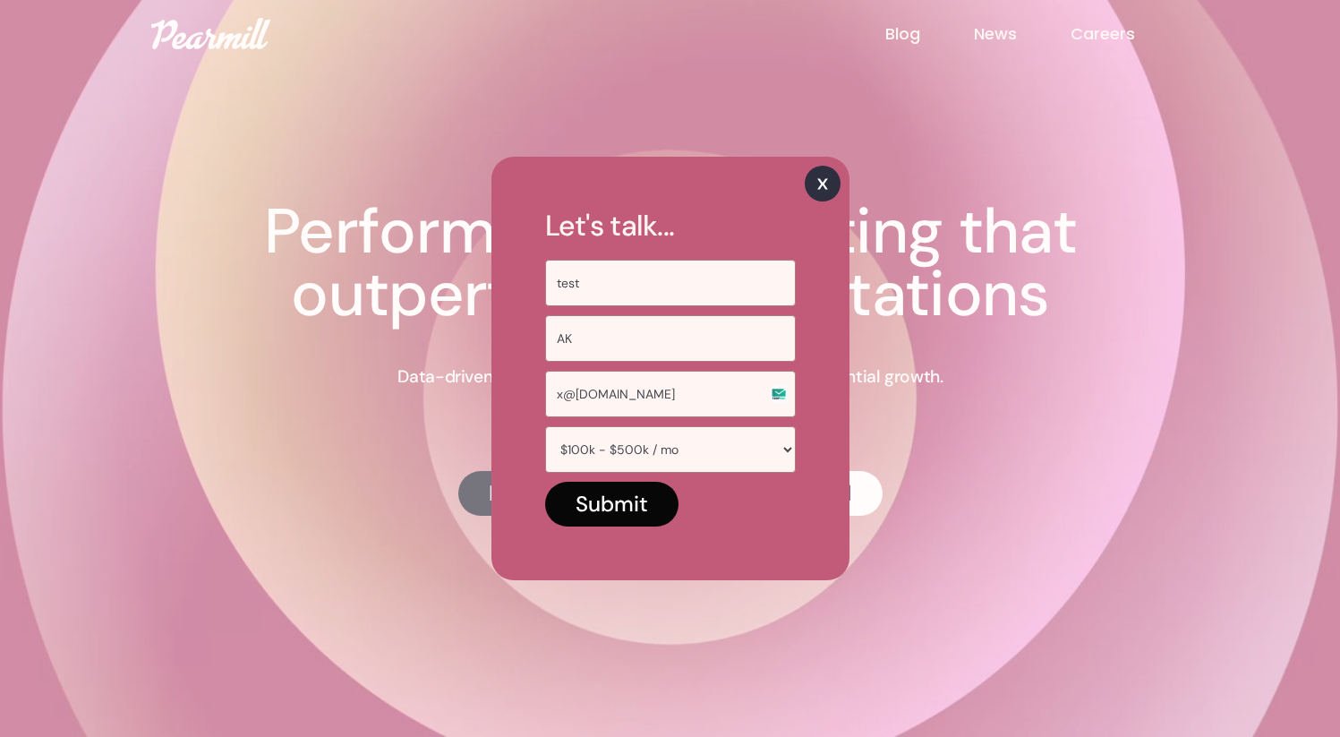
type input "Please wait..."
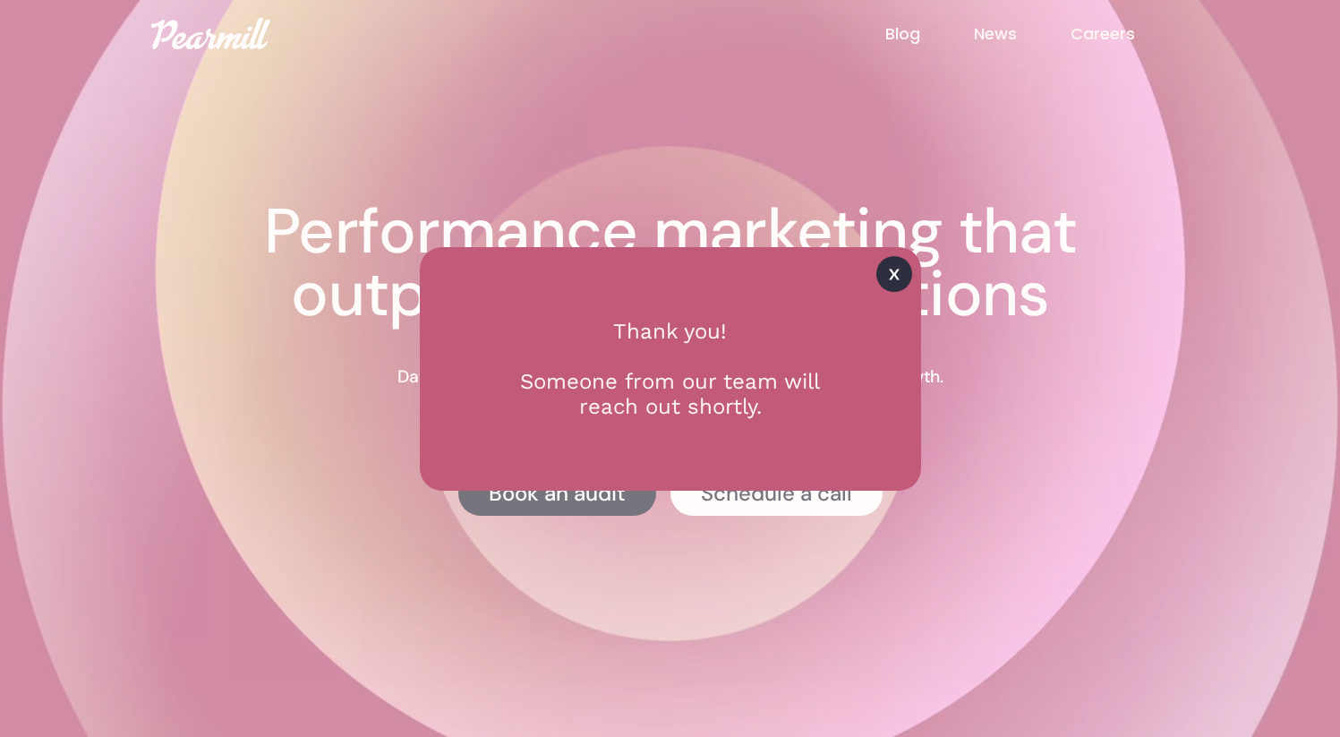
click at [1000, 274] on div "Let's talk... test AK x@gmail.com What's your monthly ad spend? < $50k / mo $50…" at bounding box center [670, 368] width 1340 height 737
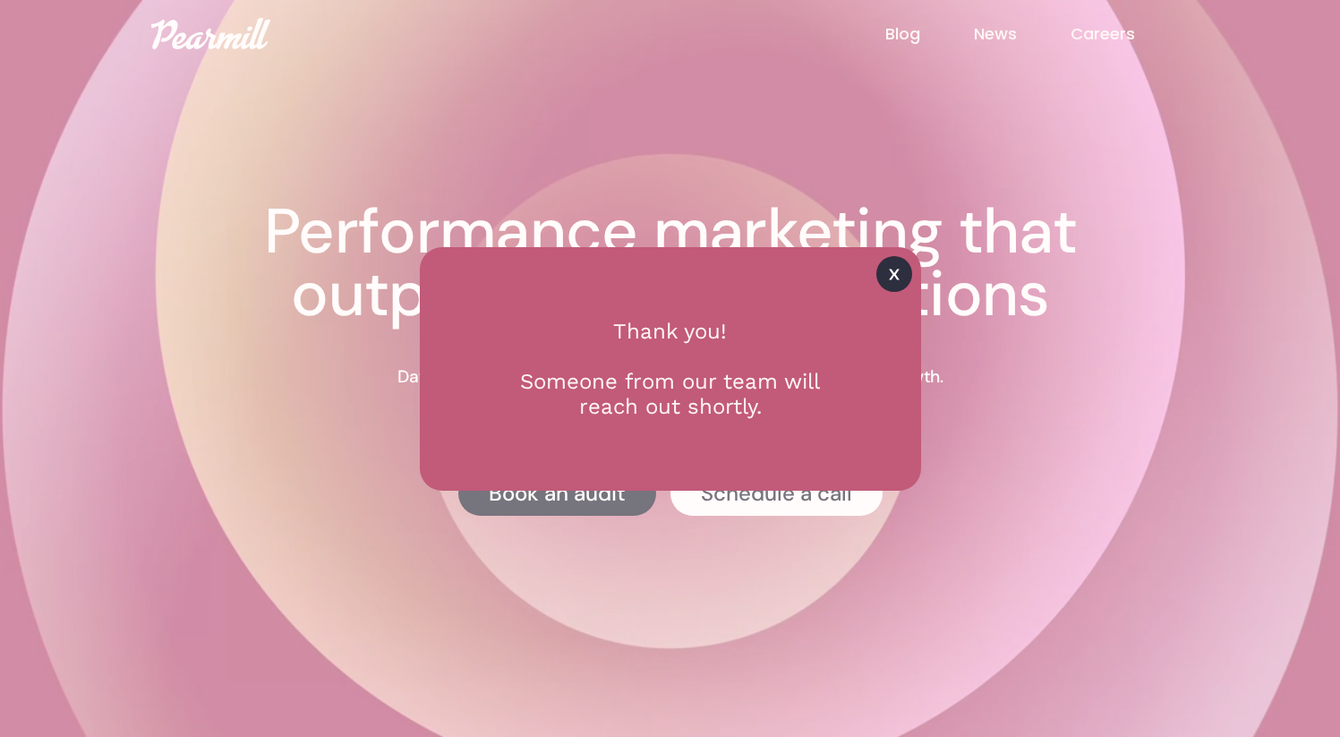
click at [901, 275] on img at bounding box center [894, 274] width 36 height 36
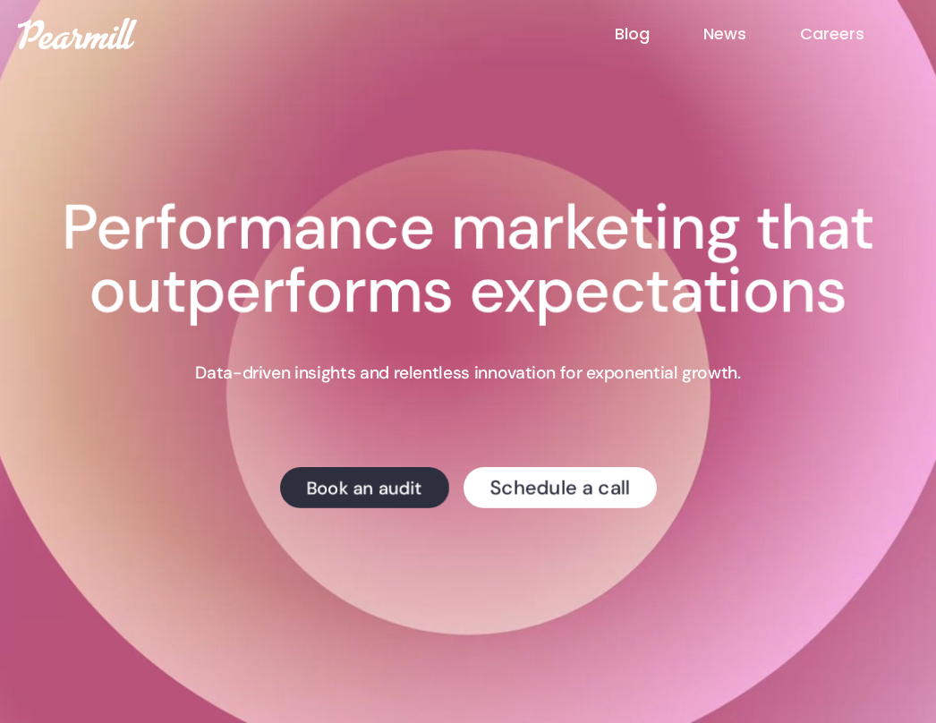
drag, startPoint x: 824, startPoint y: 307, endPoint x: 837, endPoint y: 307, distance: 12.5
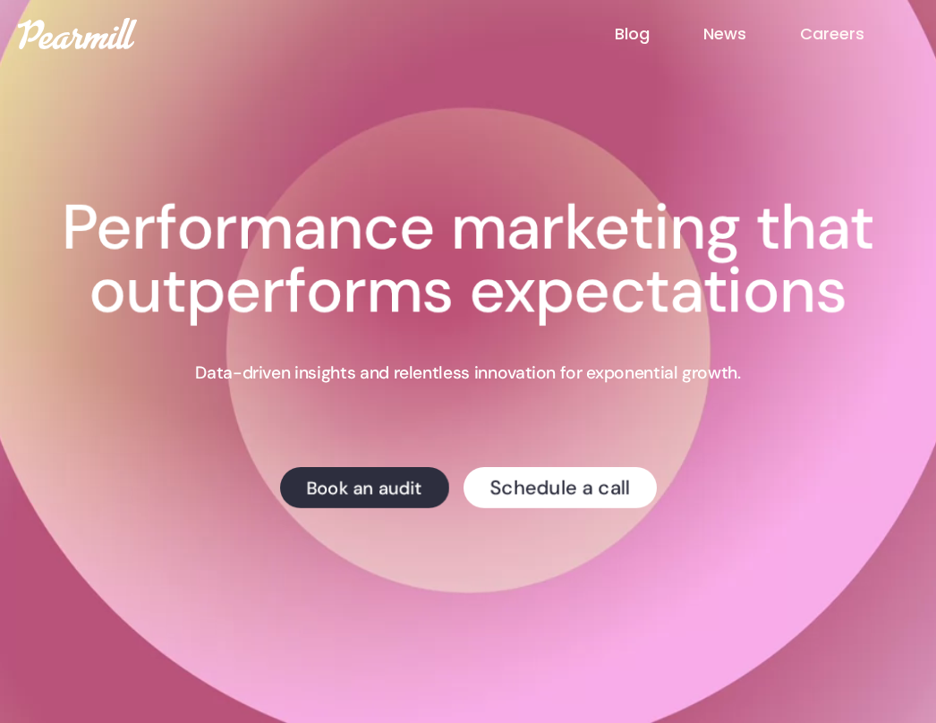
click at [825, 307] on h1 "Performance marketing that outperforms expectations" at bounding box center [467, 259] width 925 height 125
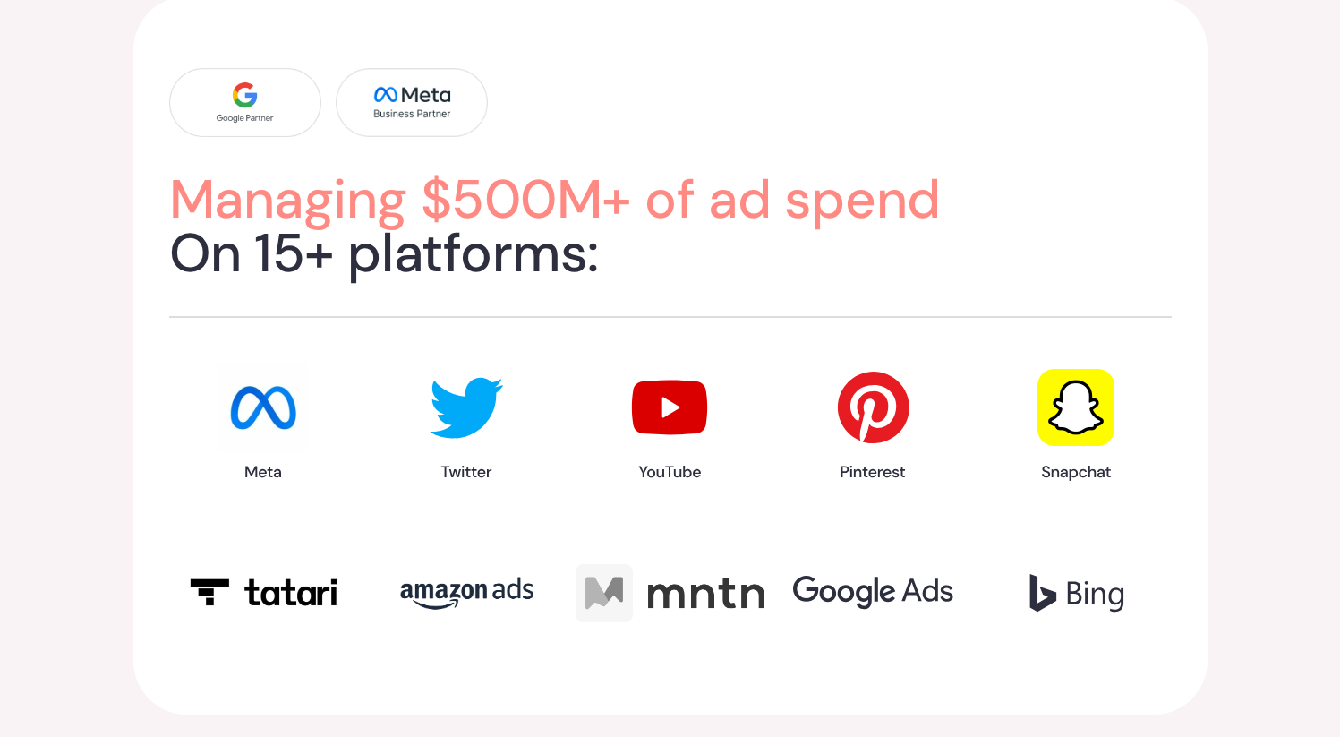
scroll to position [2417, 0]
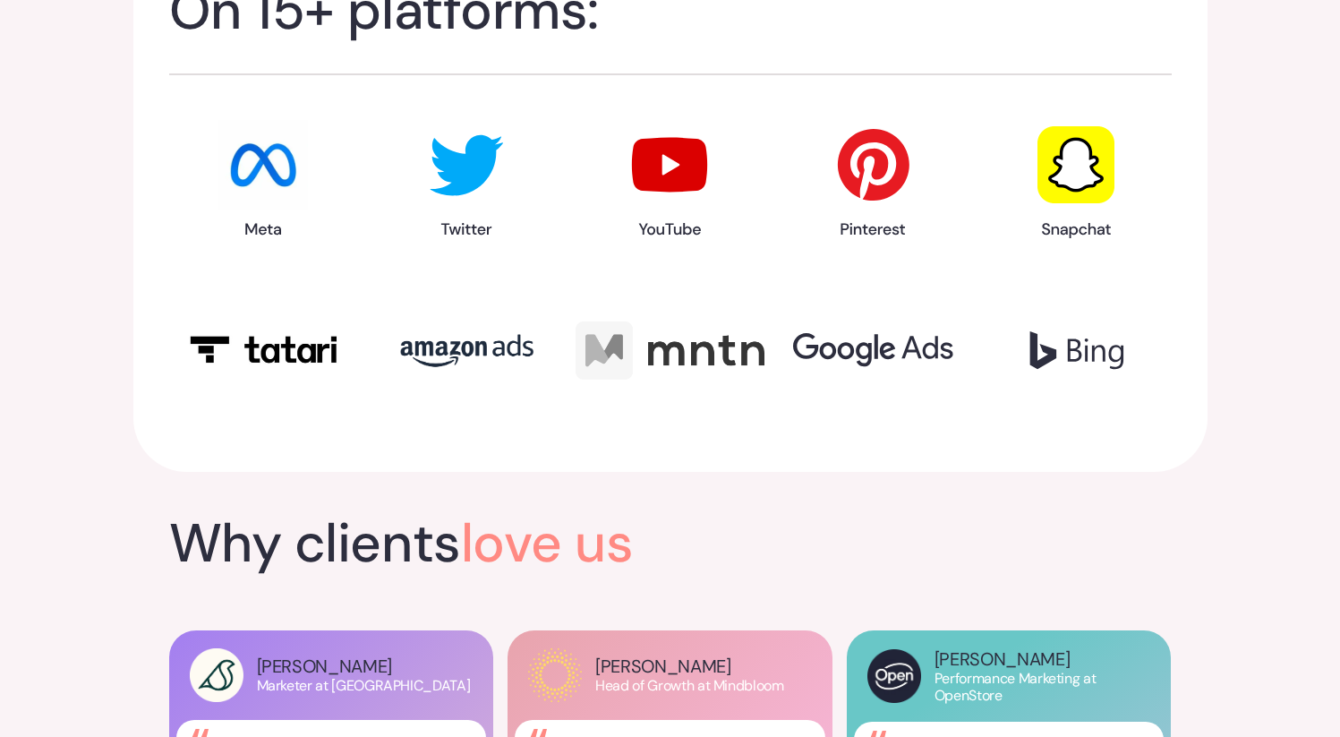
click at [462, 228] on img at bounding box center [466, 180] width 89 height 120
drag, startPoint x: 462, startPoint y: 228, endPoint x: 511, endPoint y: 257, distance: 56.9
click at [511, 257] on div at bounding box center [670, 260] width 1002 height 280
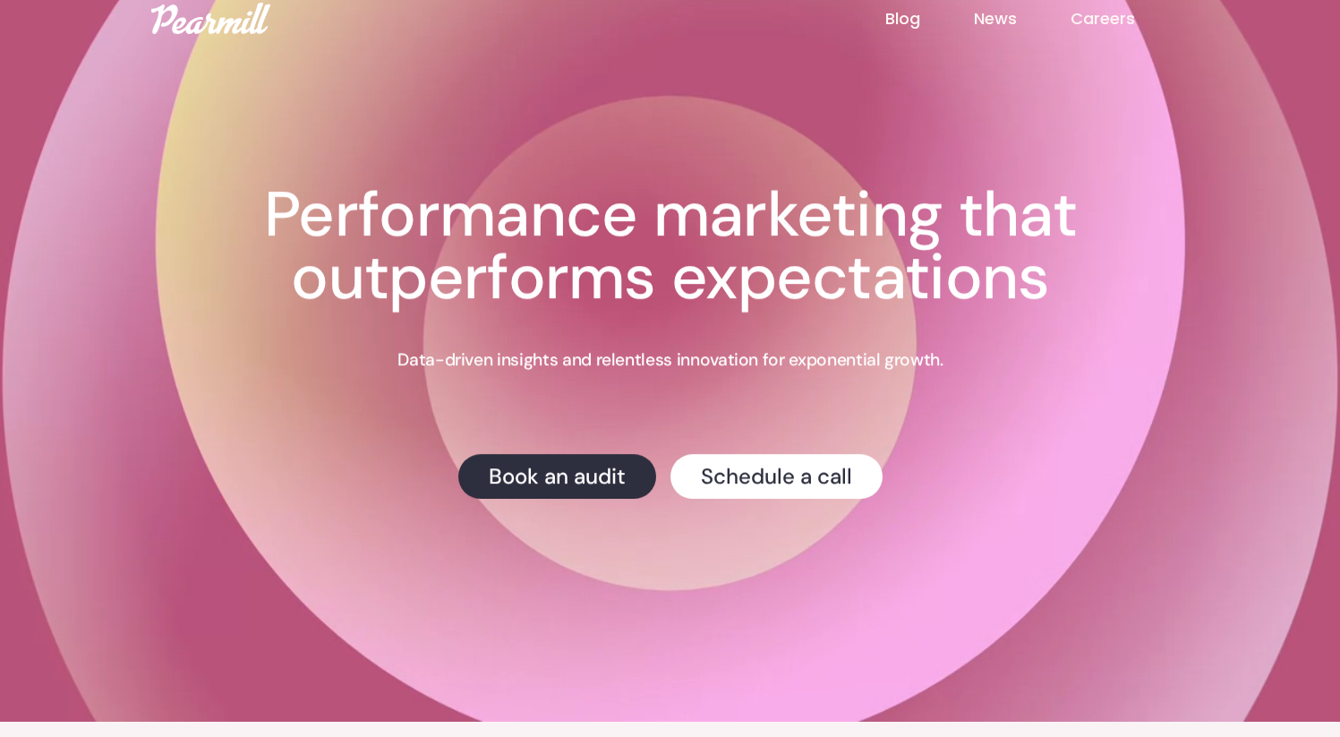
scroll to position [0, 0]
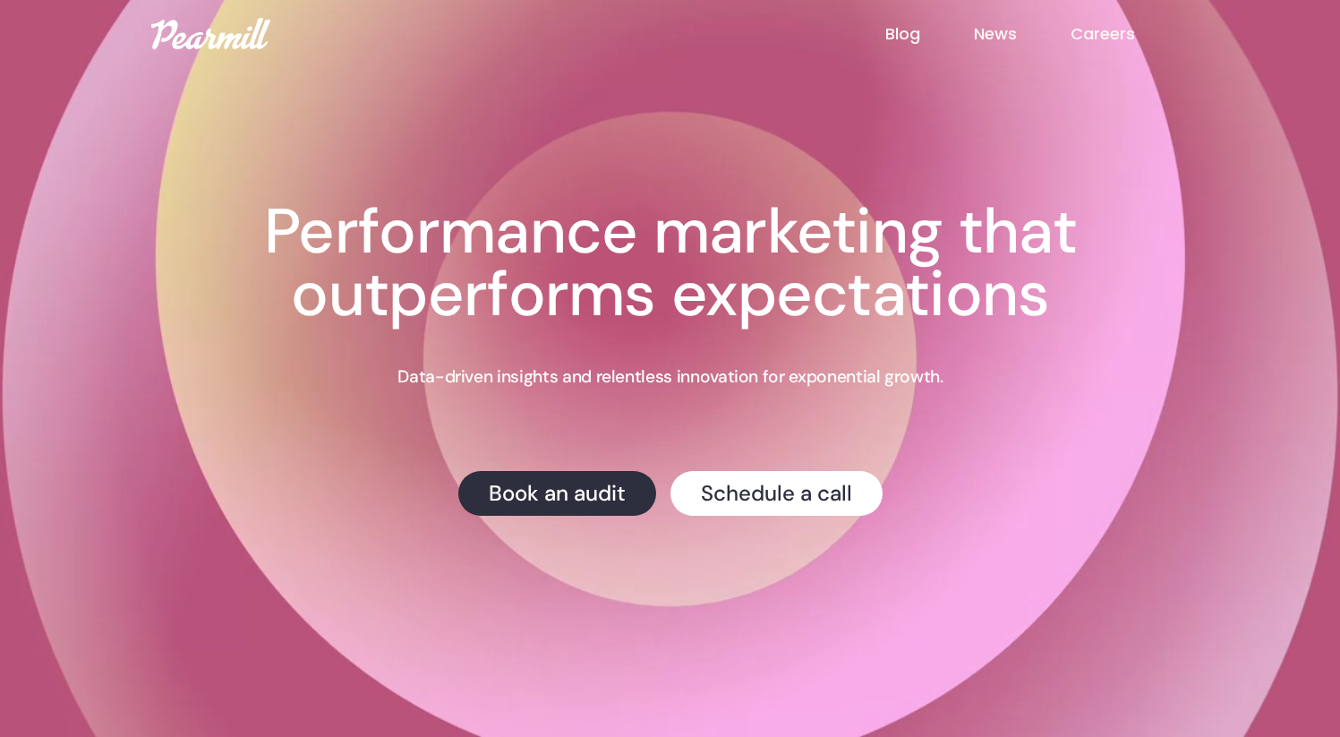
click at [911, 25] on link "Blog" at bounding box center [929, 33] width 89 height 23
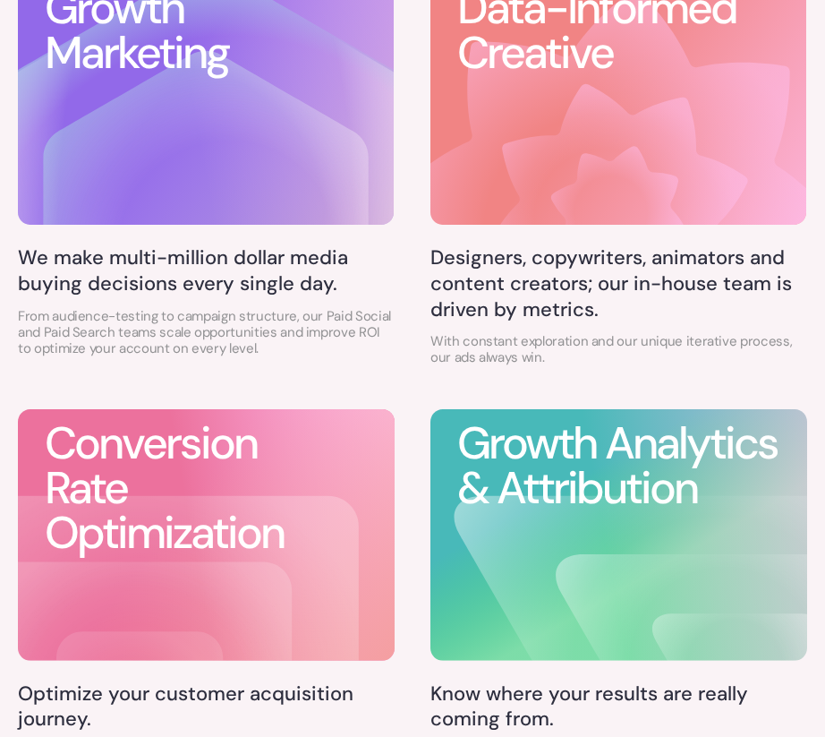
scroll to position [616, 0]
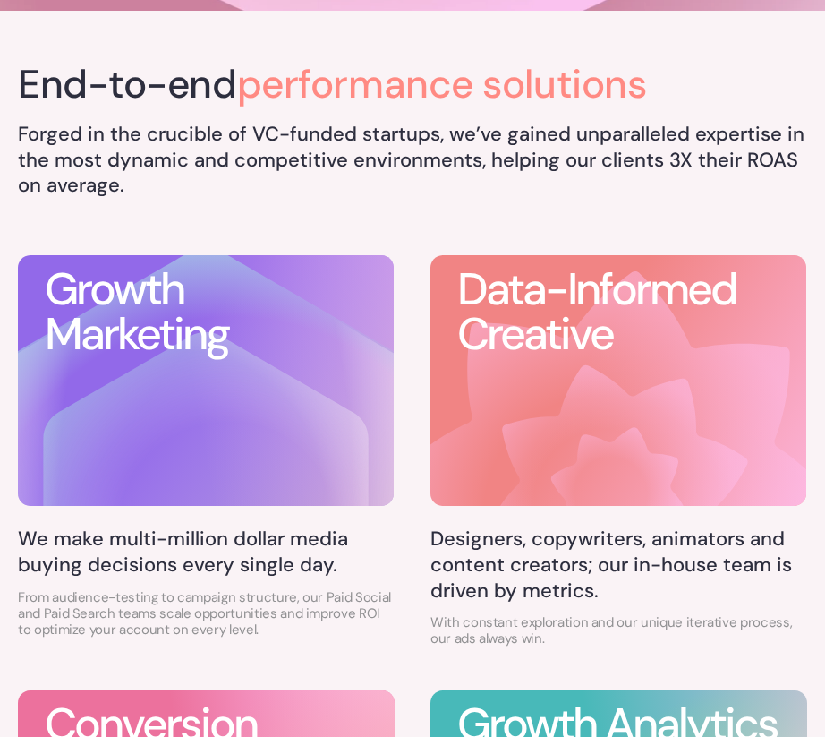
click at [626, 419] on icon at bounding box center [618, 495] width 283 height 283
click at [657, 187] on h5 "Forged in the crucible of VC-funded startups, we’ve gained unparalleled experti…" at bounding box center [412, 160] width 789 height 77
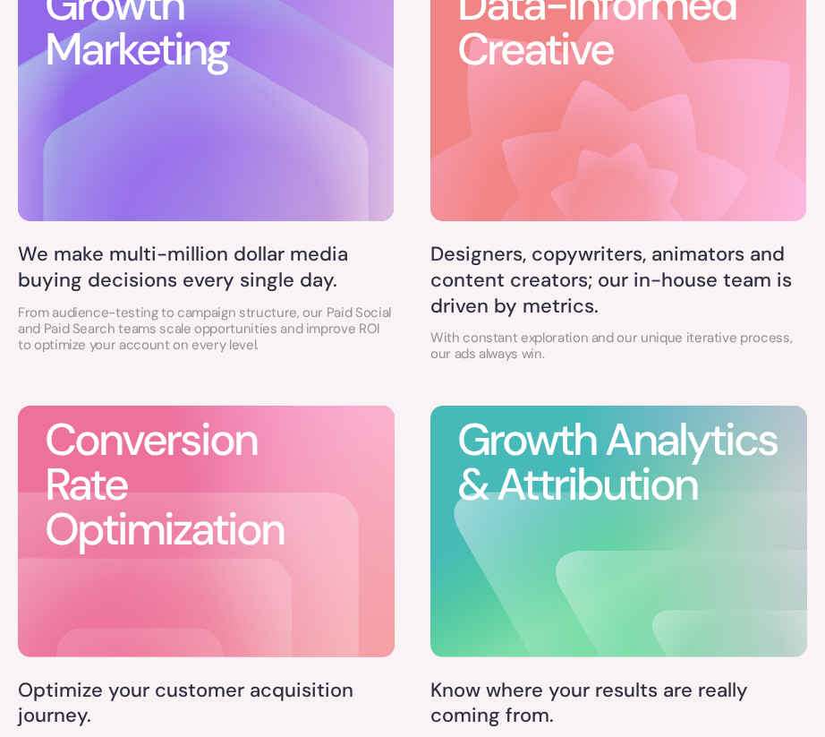
scroll to position [901, 0]
